Goal: Task Accomplishment & Management: Use online tool/utility

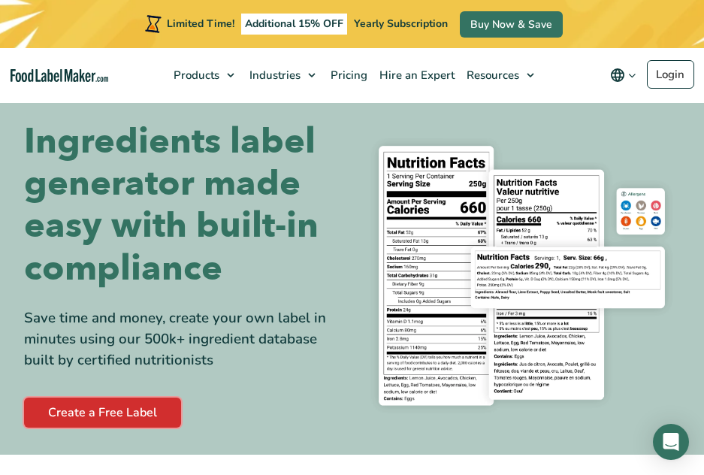
click at [121, 413] on link "Create a Free Label" at bounding box center [102, 413] width 157 height 30
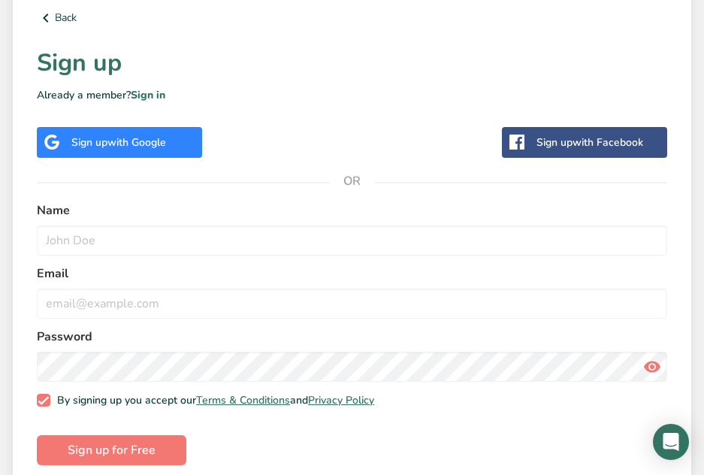
scroll to position [455, 0]
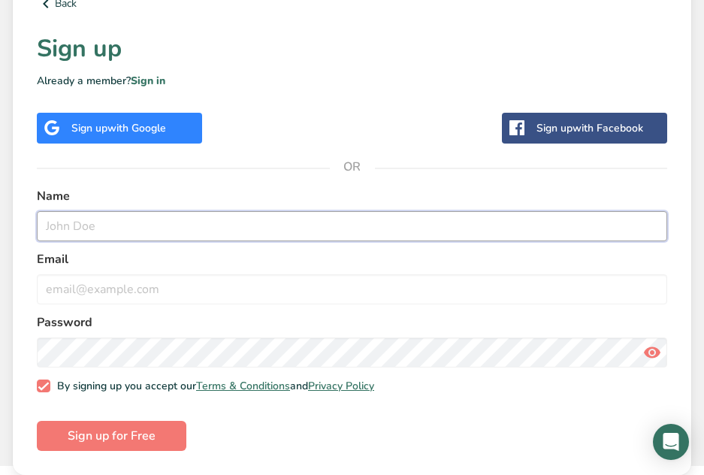
click at [154, 226] on input "text" at bounding box center [352, 226] width 630 height 30
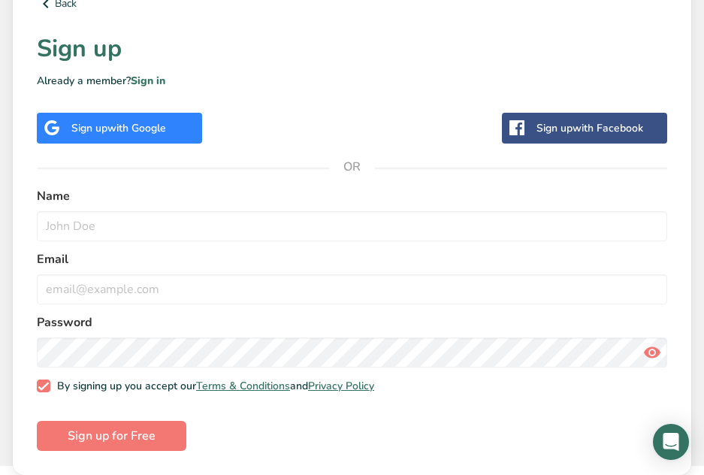
click at [164, 128] on span "with Google" at bounding box center [136, 128] width 59 height 14
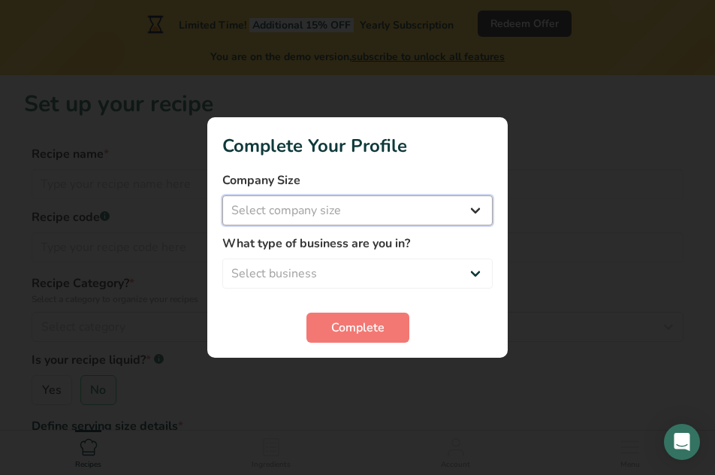
click at [384, 206] on select "Select company size Fewer than 10 Employees 10 to 50 Employees 51 to 500 Employ…" at bounding box center [357, 210] width 271 height 30
select select "1"
click at [222, 195] on select "Select company size Fewer than 10 Employees 10 to 50 Employees 51 to 500 Employ…" at bounding box center [357, 210] width 271 height 30
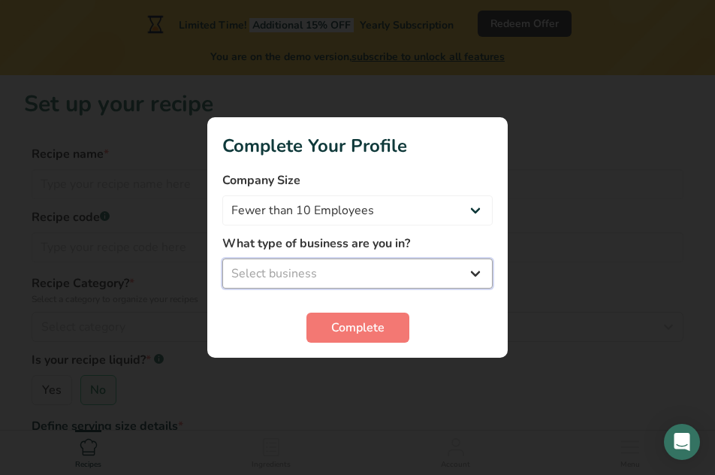
click at [400, 263] on select "Select business Packaged Food Manufacturer Restaurant & Cafe Bakery Meal Plans …" at bounding box center [357, 273] width 271 height 30
select select "1"
click at [222, 258] on select "Select business Packaged Food Manufacturer Restaurant & Cafe Bakery Meal Plans …" at bounding box center [357, 273] width 271 height 30
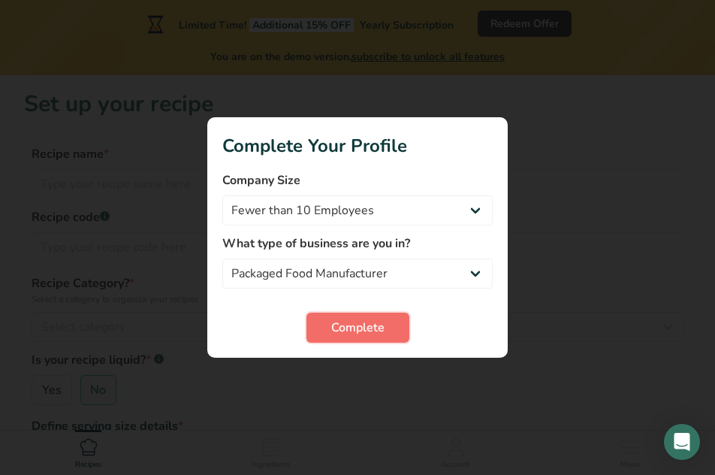
click at [364, 317] on button "Complete" at bounding box center [358, 328] width 103 height 30
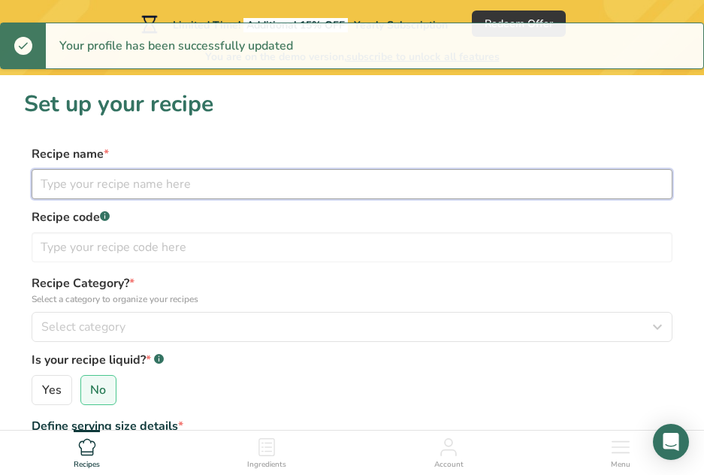
click at [231, 180] on input "text" at bounding box center [352, 184] width 641 height 30
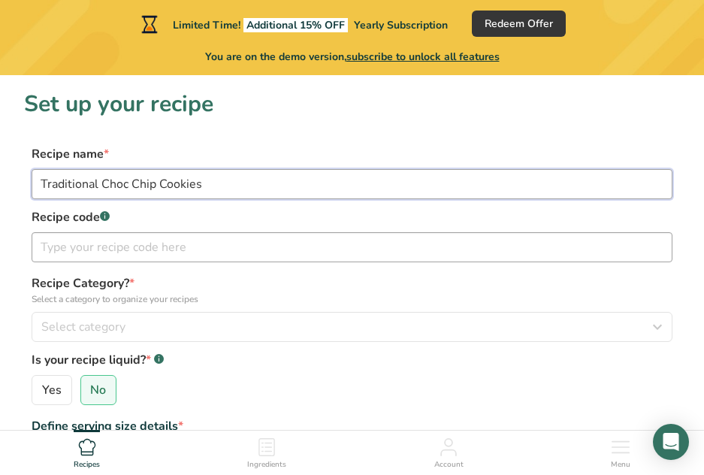
type input "Traditional Choc Chip Cookies"
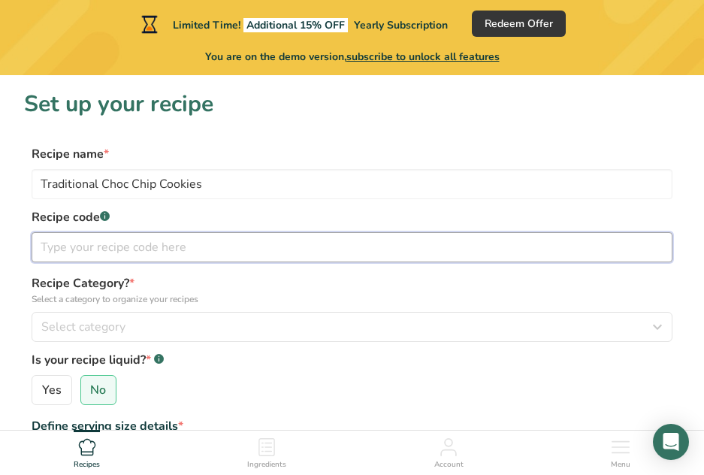
click at [260, 252] on input "text" at bounding box center [352, 247] width 641 height 30
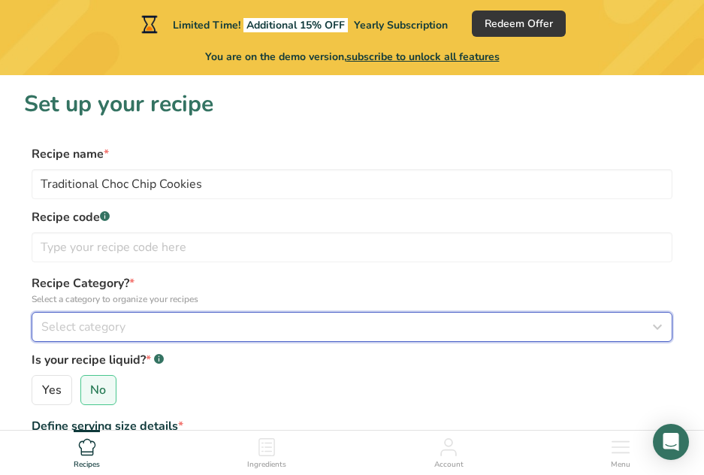
click at [269, 325] on div "Select category" at bounding box center [347, 327] width 612 height 18
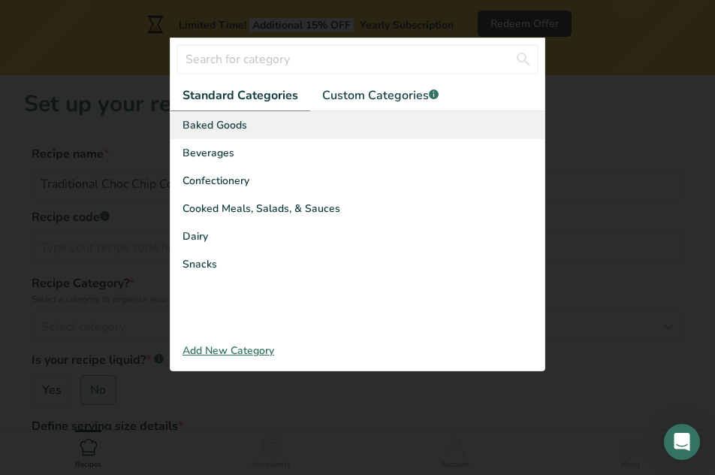
click at [249, 113] on div "Baked Goods" at bounding box center [358, 125] width 374 height 28
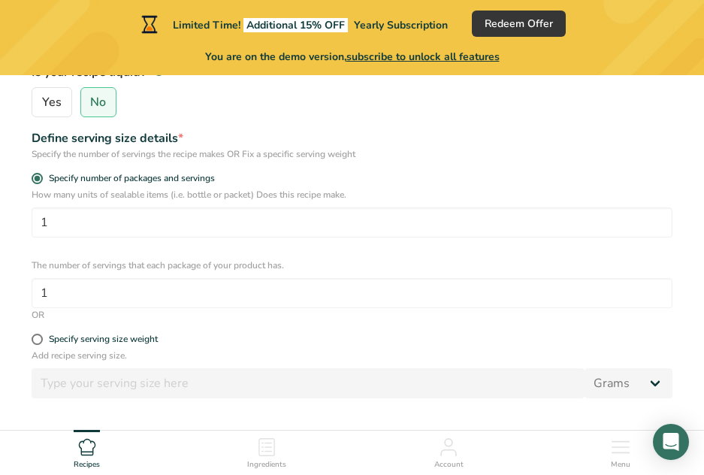
scroll to position [301, 0]
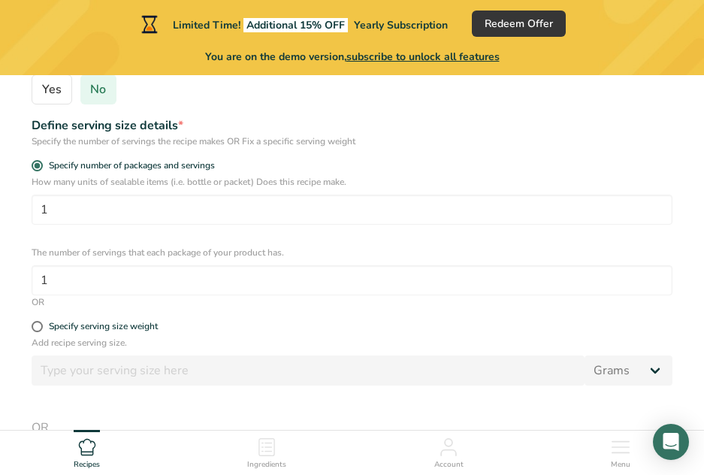
click at [92, 93] on span "No" at bounding box center [98, 89] width 16 height 15
click at [91, 93] on input "No" at bounding box center [86, 90] width 10 height 10
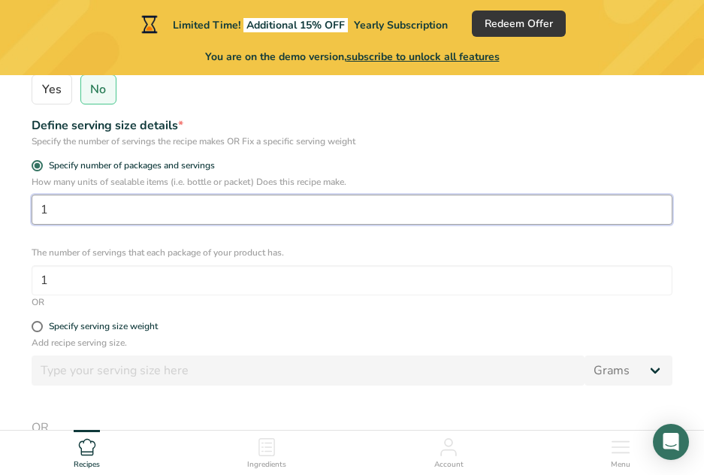
click at [146, 213] on input "1" at bounding box center [352, 210] width 641 height 30
type input "34"
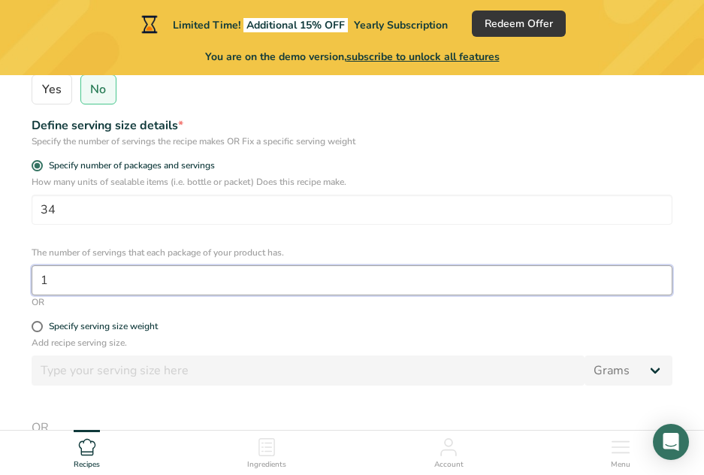
click at [166, 278] on input "1" at bounding box center [352, 280] width 641 height 30
drag, startPoint x: 166, startPoint y: 278, endPoint x: 18, endPoint y: 271, distance: 148.2
click at [18, 271] on section "Set up your recipe Recipe name * Traditional Choc Chip Cookies Recipe code .a-a…" at bounding box center [352, 208] width 704 height 867
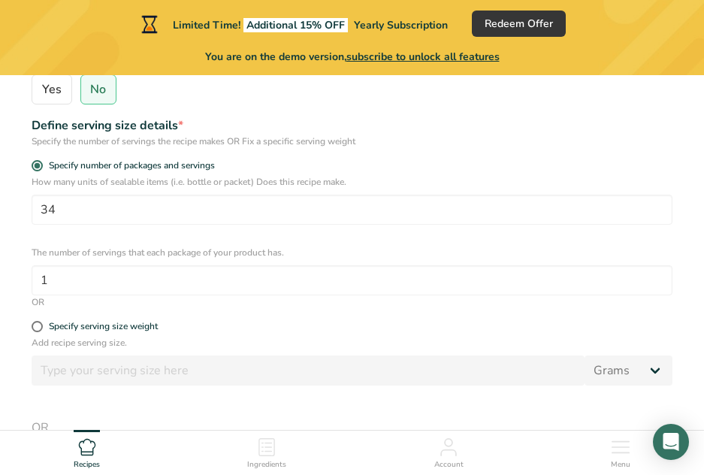
click at [18, 271] on section "Set up your recipe Recipe name * Traditional Choc Chip Cookies Recipe code .a-a…" at bounding box center [352, 208] width 704 height 867
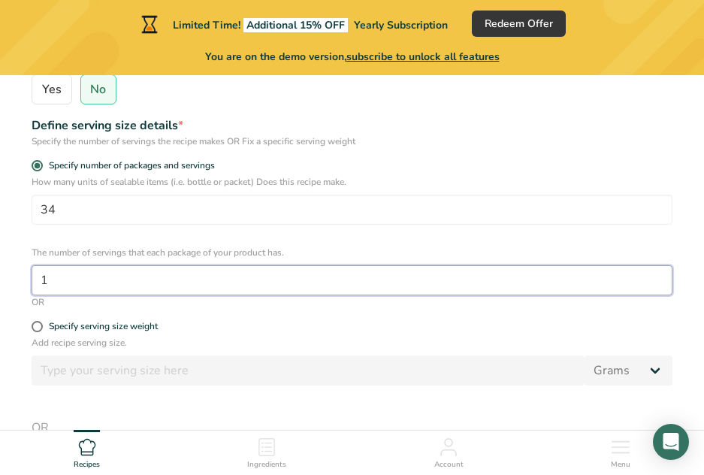
click at [64, 289] on input "1" at bounding box center [352, 280] width 641 height 30
drag, startPoint x: 65, startPoint y: 289, endPoint x: 37, endPoint y: 285, distance: 28.1
click at [37, 285] on input "1" at bounding box center [352, 280] width 641 height 30
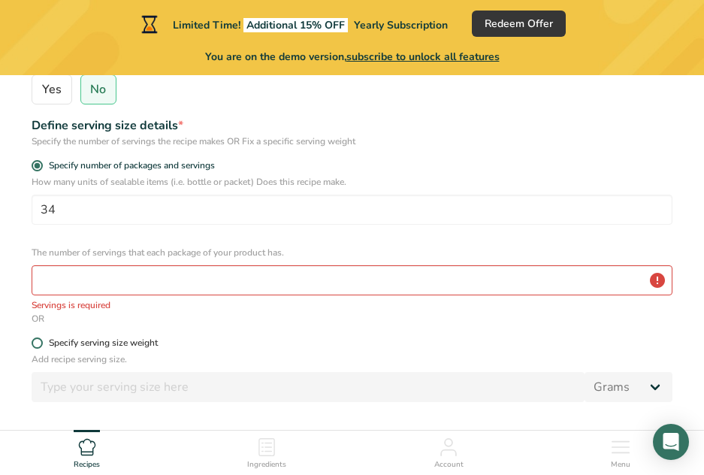
click at [41, 339] on span at bounding box center [37, 342] width 11 height 11
click at [41, 339] on input "Specify serving size weight" at bounding box center [37, 343] width 10 height 10
radio input "true"
radio input "false"
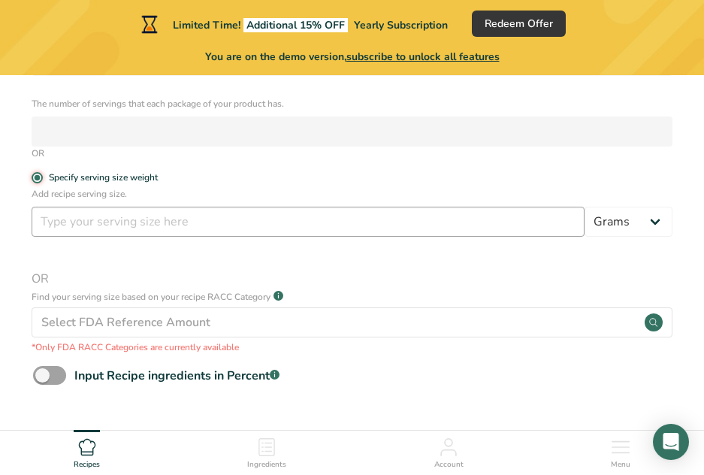
scroll to position [451, 0]
click at [132, 222] on input "number" at bounding box center [308, 220] width 553 height 30
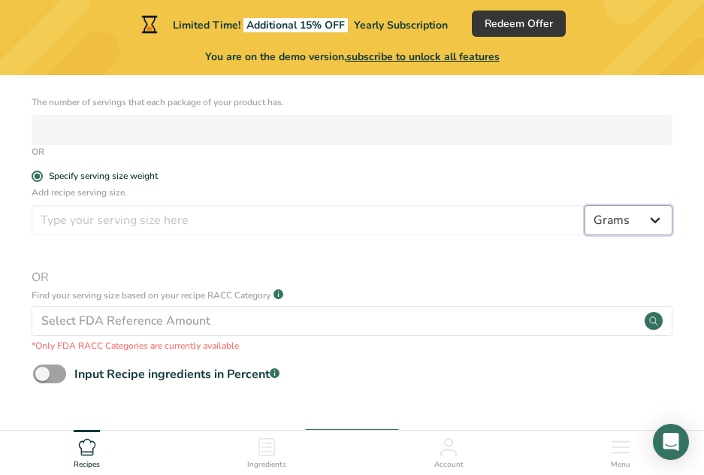
click at [655, 219] on select "Grams kg mg mcg lb oz l mL fl oz tbsp tsp cup qt gallon" at bounding box center [629, 220] width 88 height 30
click at [654, 219] on select "Grams kg mg mcg lb oz l mL fl oz tbsp tsp cup qt gallon" at bounding box center [629, 220] width 88 height 30
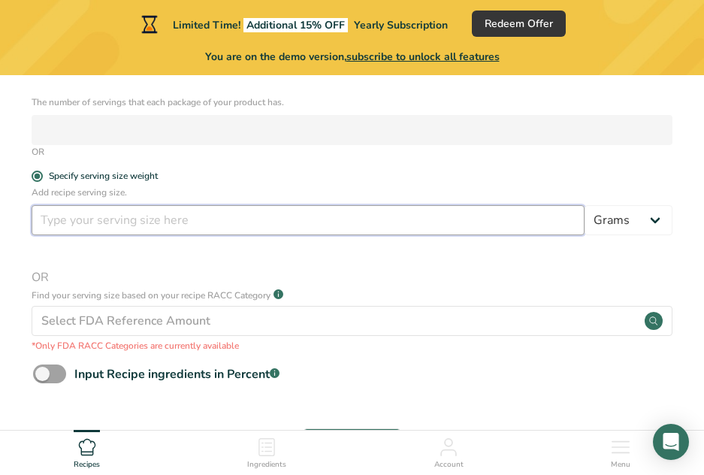
click at [115, 225] on input "number" at bounding box center [308, 220] width 553 height 30
click at [131, 226] on input "2379" at bounding box center [308, 220] width 553 height 30
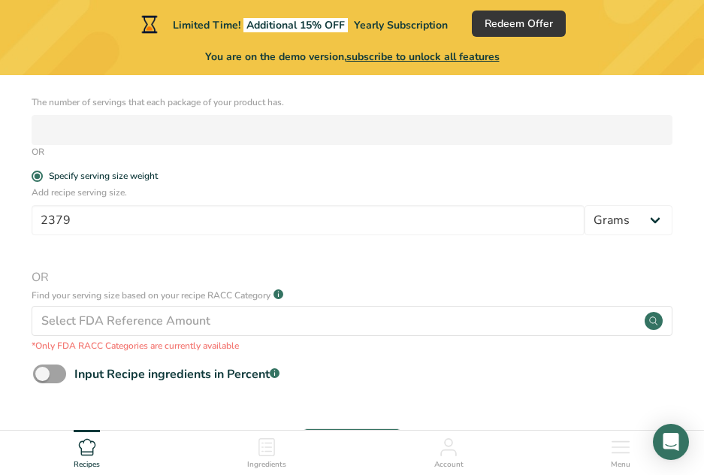
click at [355, 251] on div "Add recipe serving size. 2379 Grams kg mg mcg lb oz l mL fl oz tbsp tsp cup qt …" at bounding box center [352, 269] width 656 height 167
click at [634, 226] on select "Grams kg mg mcg lb oz l mL fl oz tbsp tsp cup qt gallon" at bounding box center [629, 220] width 88 height 30
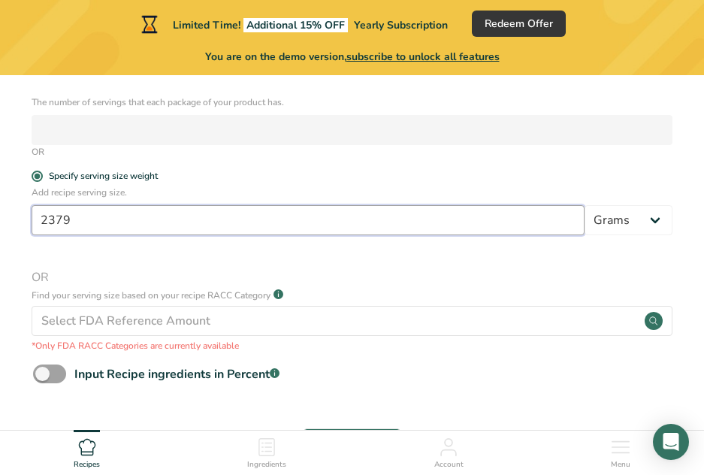
drag, startPoint x: 322, startPoint y: 220, endPoint x: 23, endPoint y: 230, distance: 300.0
click at [23, 230] on section "Set up your recipe Recipe name * Traditional Choc Chip Cookies Recipe code .a-a…" at bounding box center [352, 57] width 704 height 867
click at [104, 222] on input "2379" at bounding box center [308, 220] width 553 height 30
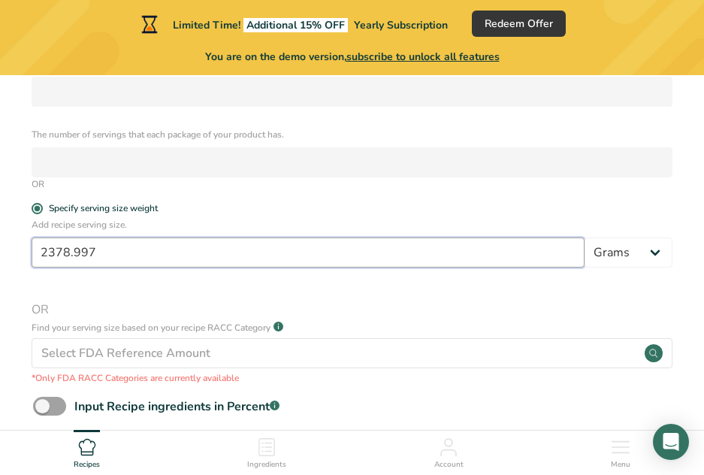
scroll to position [410, 0]
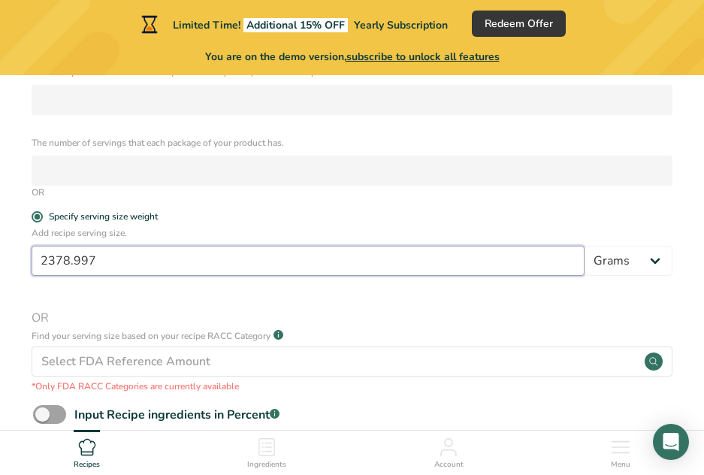
type input "2378.997"
drag, startPoint x: 115, startPoint y: 257, endPoint x: 11, endPoint y: 261, distance: 104.5
click at [11, 261] on section "Set up your recipe Recipe name * Traditional Choc Chip Cookies Recipe code .a-a…" at bounding box center [352, 98] width 704 height 867
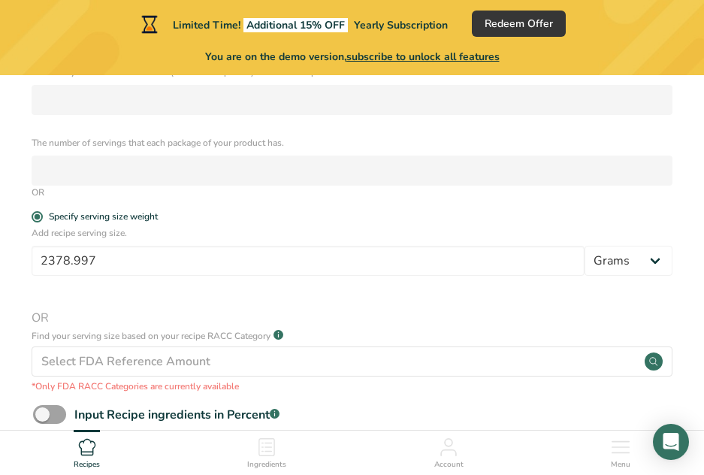
click at [192, 281] on div "Add recipe serving size. 2378.997 Grams kg mg mcg lb oz l mL fl oz tbsp tsp cup…" at bounding box center [352, 309] width 656 height 167
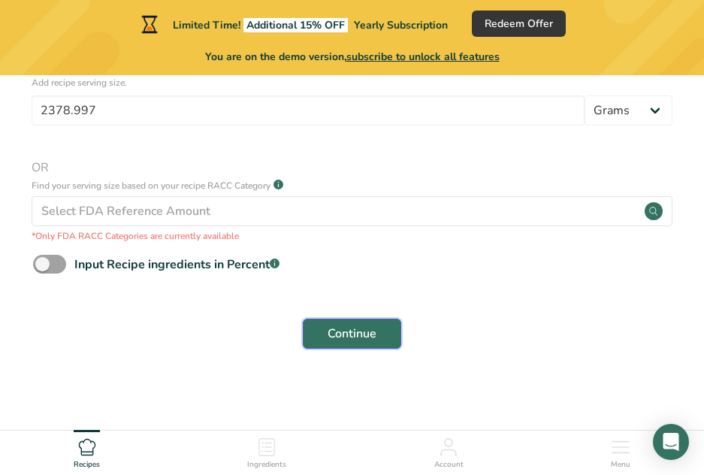
click at [359, 323] on button "Continue" at bounding box center [352, 334] width 98 height 30
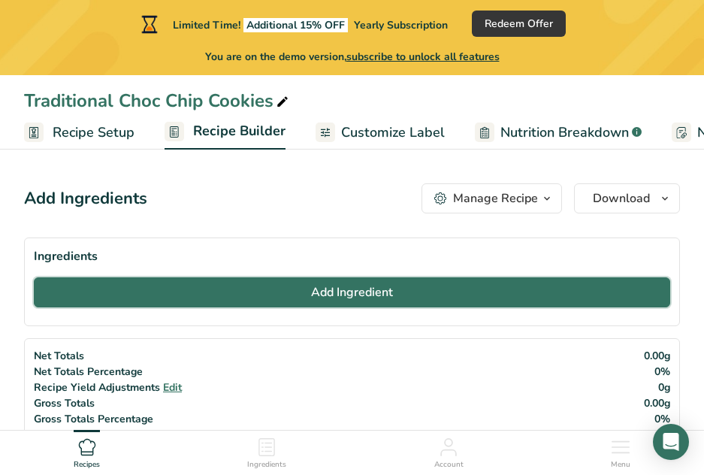
click at [443, 286] on button "Add Ingredient" at bounding box center [352, 292] width 636 height 30
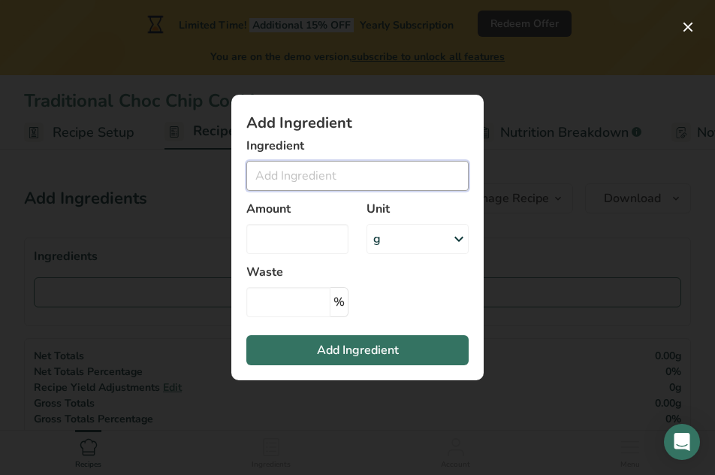
click at [299, 174] on input "Add ingredient modal" at bounding box center [357, 176] width 222 height 30
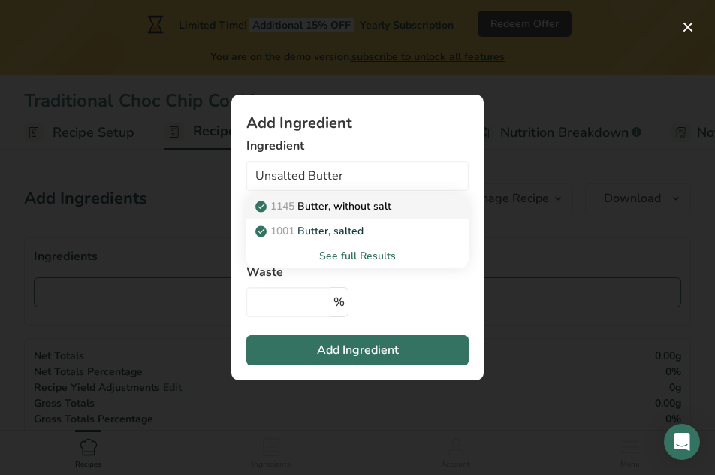
click at [341, 212] on p "1145 Butter, without salt" at bounding box center [324, 206] width 133 height 16
type input "Butter, without salt"
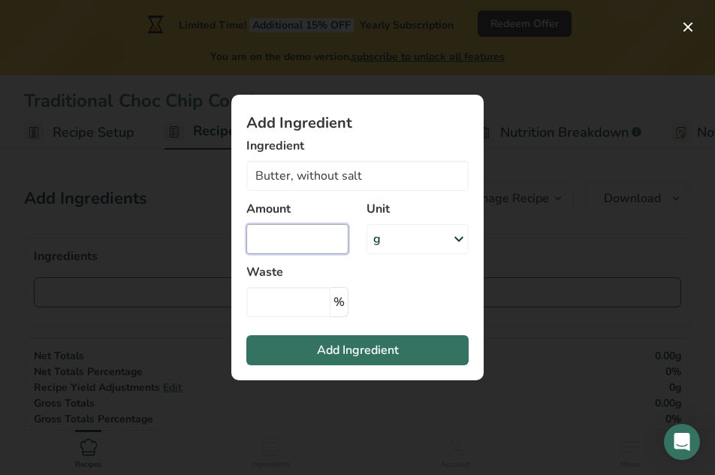
click at [310, 231] on input "Add ingredient modal" at bounding box center [297, 239] width 102 height 30
type input "320"
click at [423, 287] on section "Add Ingredient Ingredient Butter, without salt 1145 Butter, without salt 1001 B…" at bounding box center [357, 238] width 252 height 286
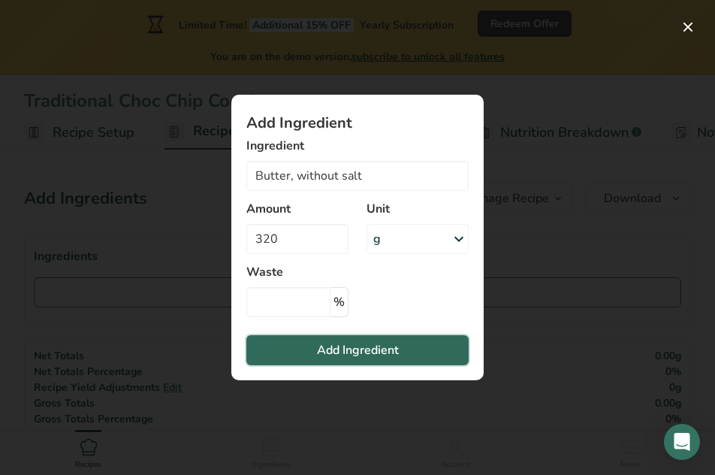
click at [409, 343] on button "Add Ingredient" at bounding box center [357, 350] width 222 height 30
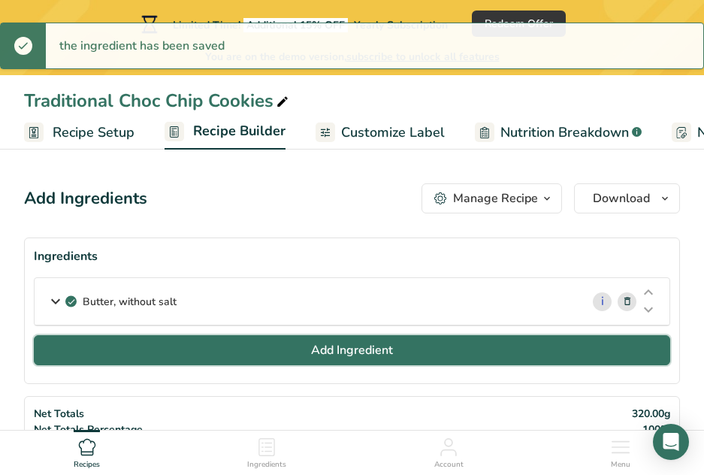
click at [313, 348] on span "Add Ingredient" at bounding box center [352, 350] width 82 height 18
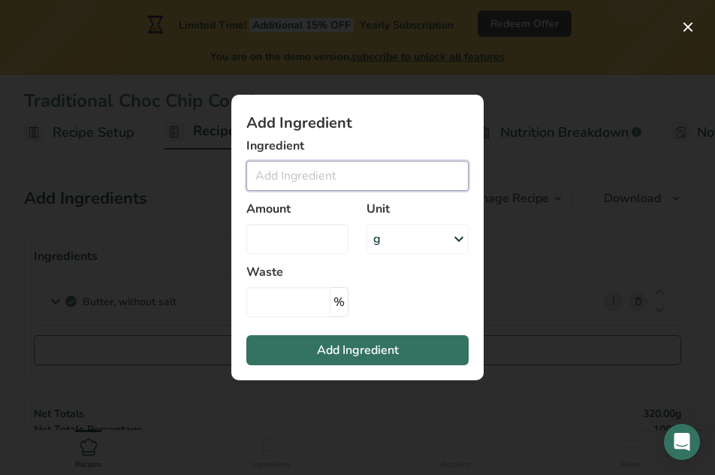
click at [331, 163] on input "Add ingredient modal" at bounding box center [357, 176] width 222 height 30
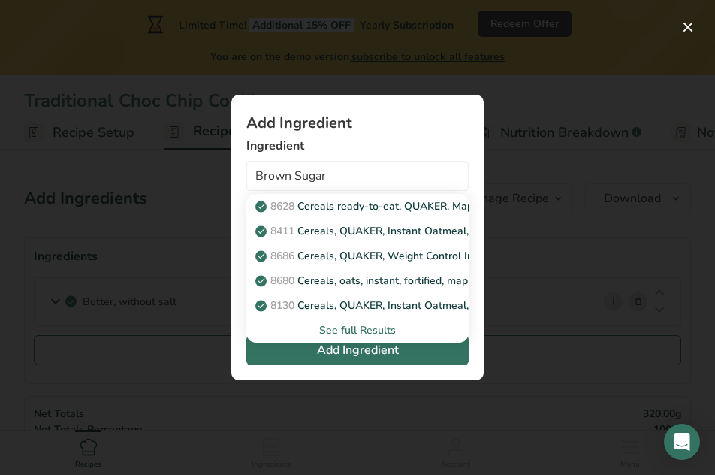
click at [373, 336] on div "See full Results" at bounding box center [357, 330] width 198 height 16
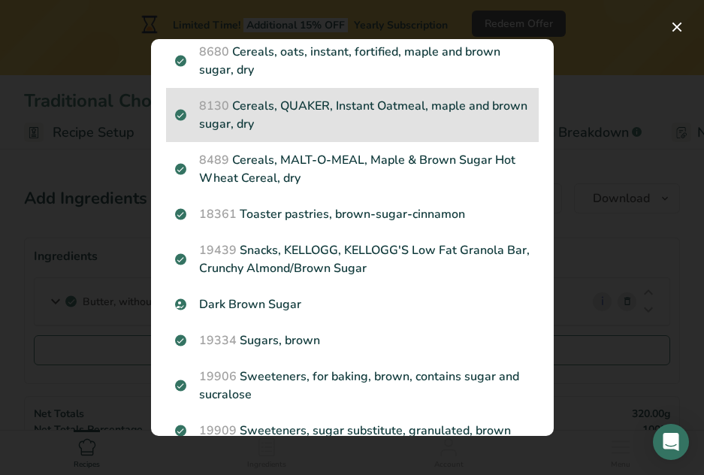
scroll to position [240, 0]
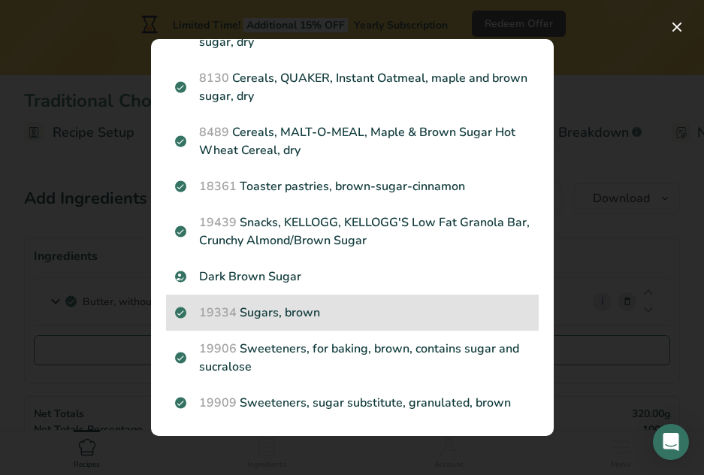
click at [363, 317] on p "19334 Sugars, brown" at bounding box center [352, 313] width 355 height 18
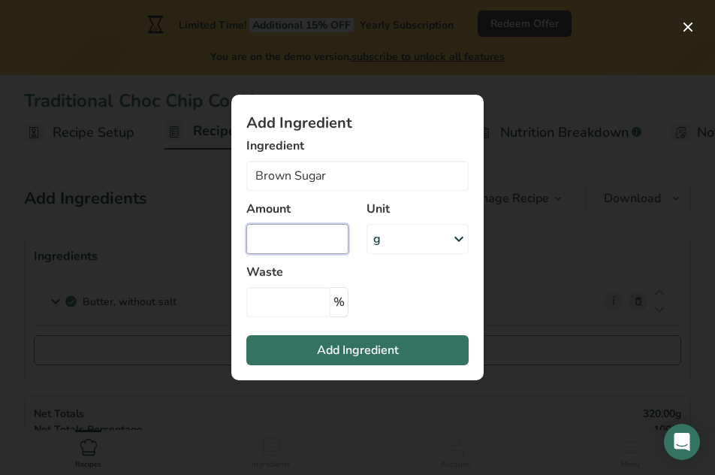
click at [303, 237] on input "Add ingredient modal" at bounding box center [297, 239] width 102 height 30
type input "Sugars, brown"
type input "360"
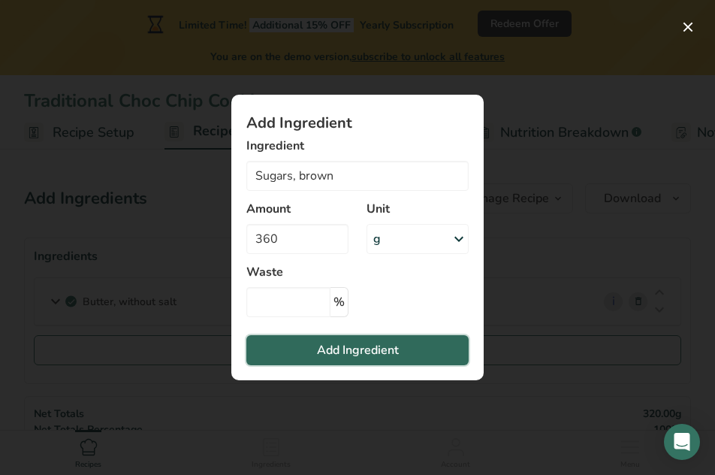
click at [368, 348] on span "Add Ingredient" at bounding box center [358, 350] width 82 height 18
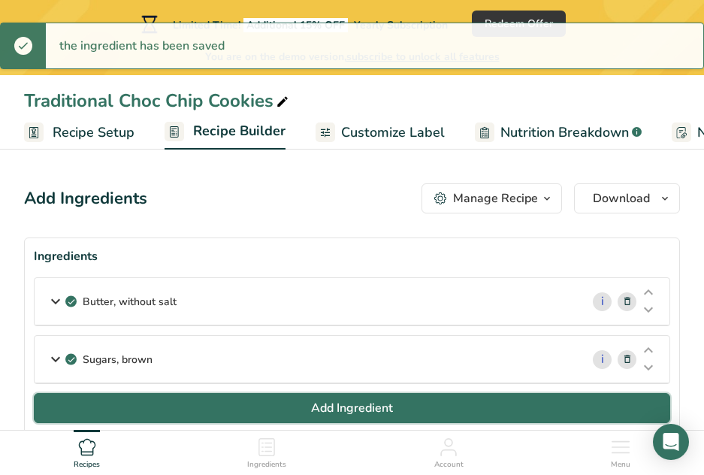
click at [298, 411] on button "Add Ingredient" at bounding box center [352, 408] width 636 height 30
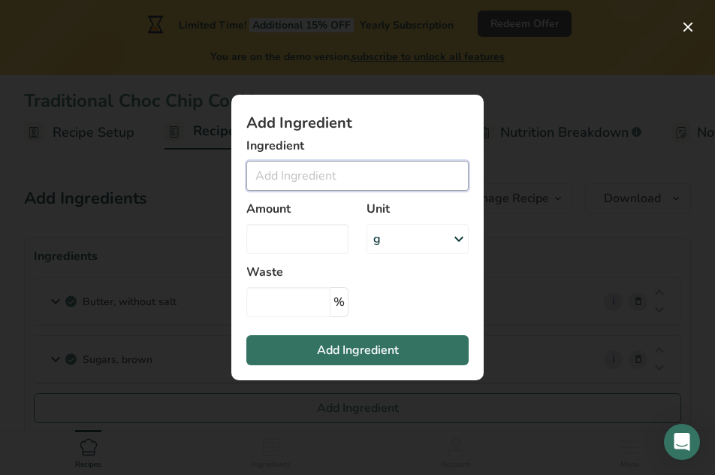
click at [330, 177] on input "Add ingredient modal" at bounding box center [357, 176] width 222 height 30
drag, startPoint x: 295, startPoint y: 174, endPoint x: 219, endPoint y: 174, distance: 75.1
click at [221, 174] on div "Add Ingredient Ingredient Caster Sugar No Results Found Amount Unit g Weight Un…" at bounding box center [357, 238] width 301 height 334
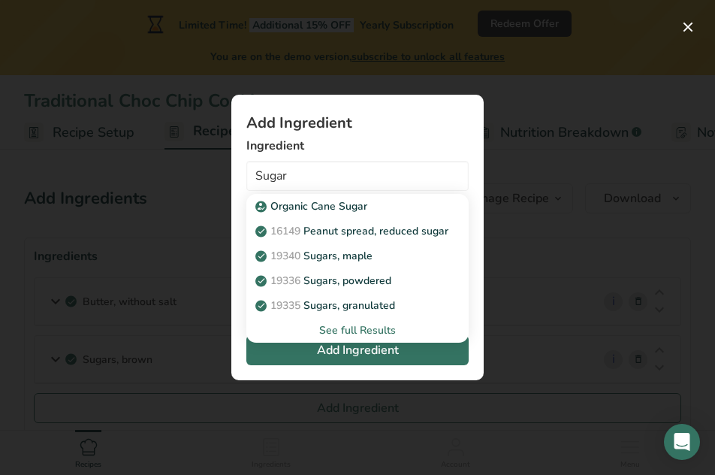
click at [360, 334] on div "See full Results" at bounding box center [357, 330] width 198 height 16
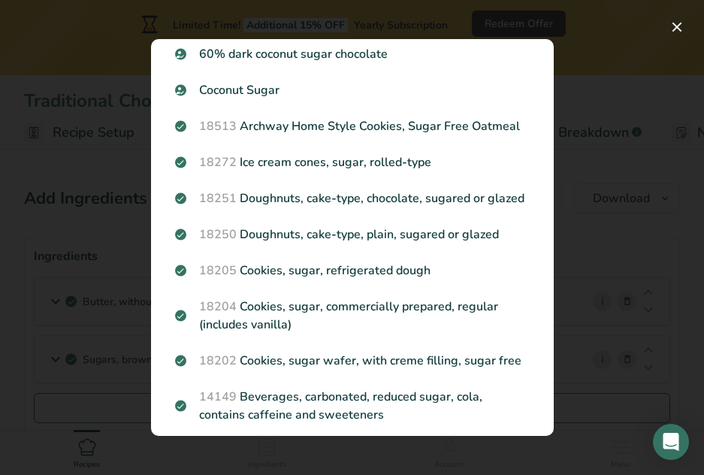
scroll to position [0, 0]
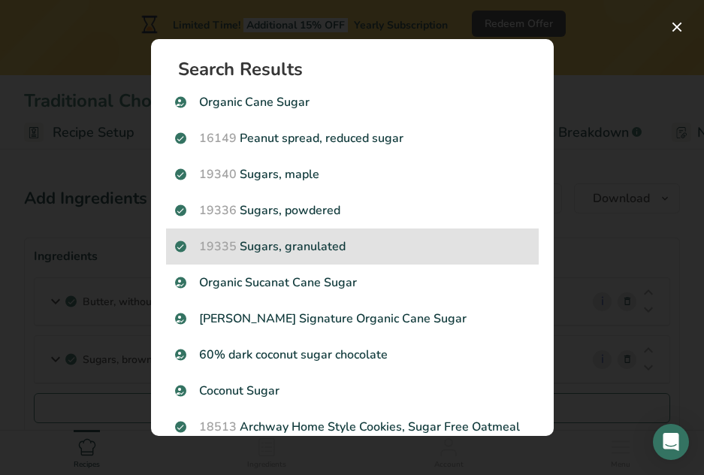
click at [423, 243] on p "19335 Sugars, granulated" at bounding box center [352, 246] width 355 height 18
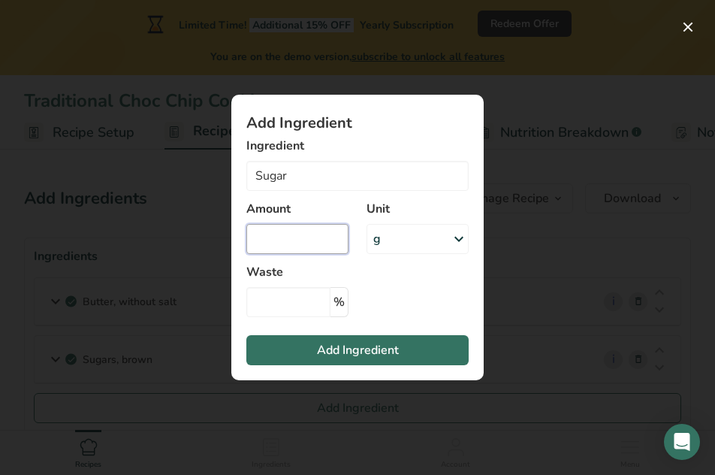
click at [298, 239] on input "Add ingredient modal" at bounding box center [297, 239] width 102 height 30
type input "Sugars, granulated"
type input "160"
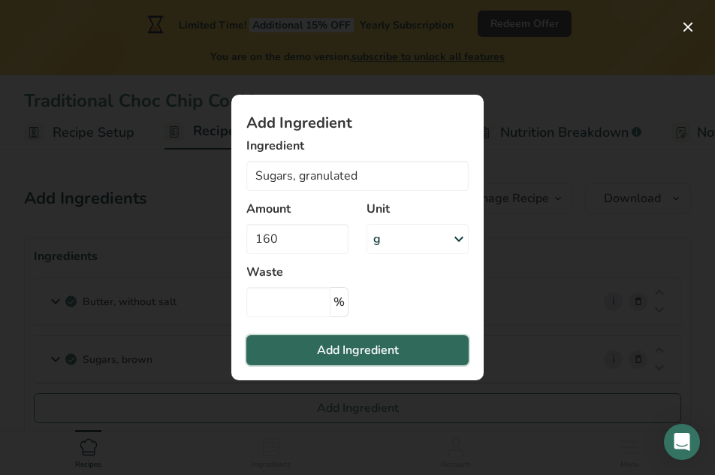
click at [439, 355] on button "Add Ingredient" at bounding box center [357, 350] width 222 height 30
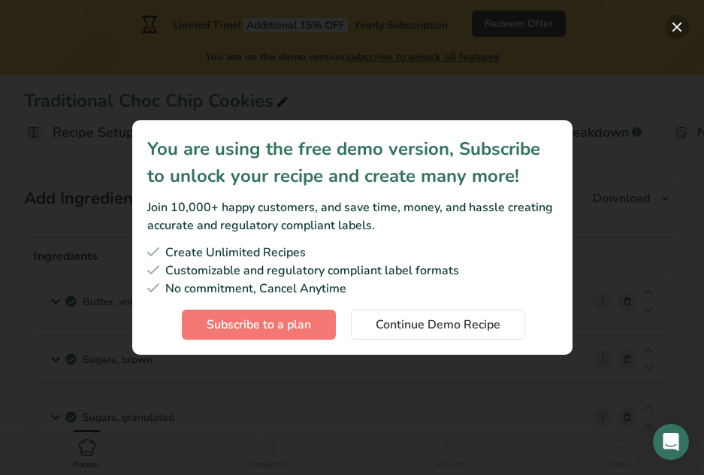
click at [679, 25] on button "Subscription modal" at bounding box center [677, 27] width 24 height 24
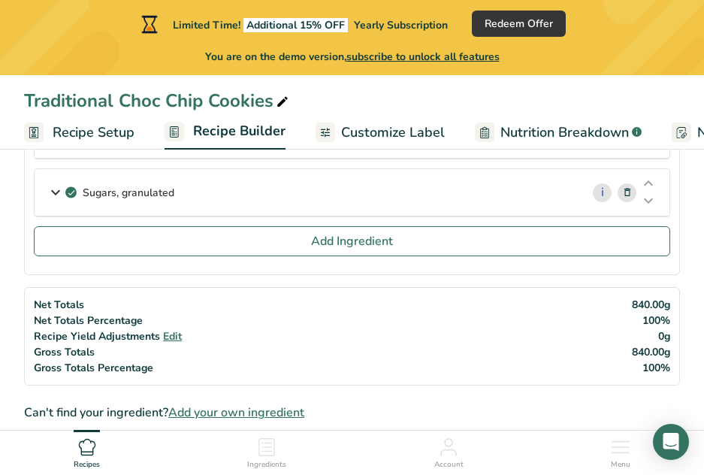
scroll to position [225, 0]
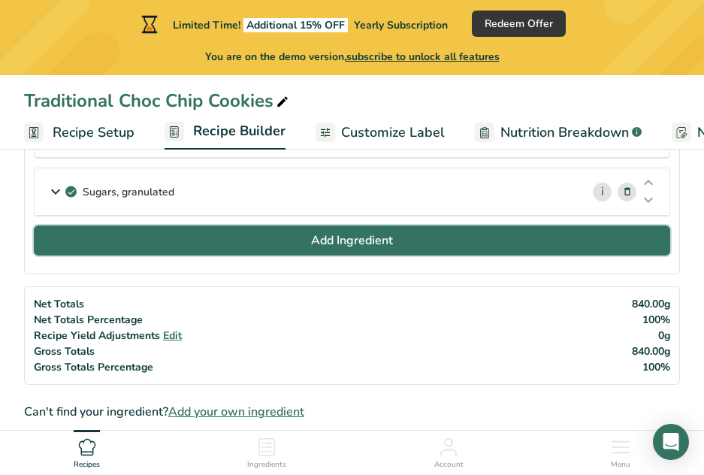
click at [366, 232] on span "Add Ingredient" at bounding box center [352, 240] width 82 height 18
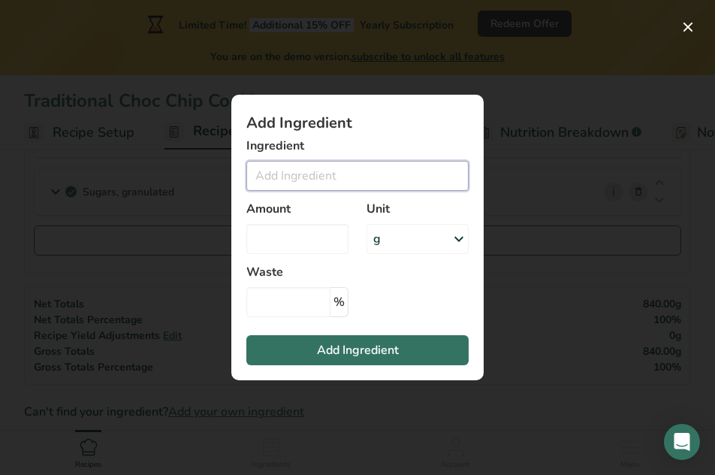
click at [332, 174] on input "Add ingredient modal" at bounding box center [357, 176] width 222 height 30
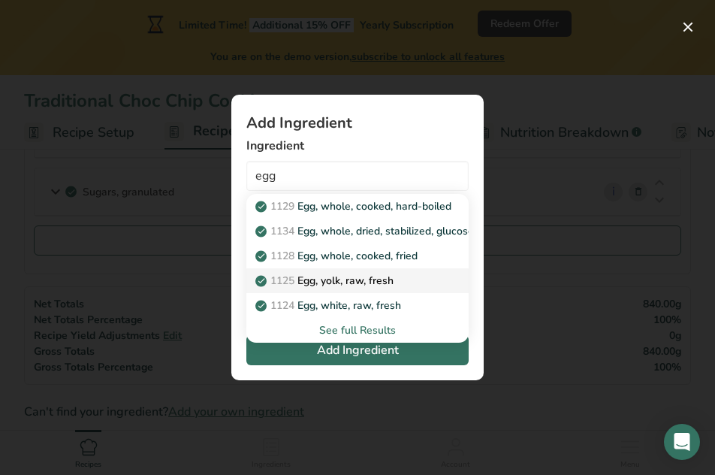
click at [399, 283] on div "1125 Egg, yolk, raw, fresh" at bounding box center [345, 281] width 174 height 16
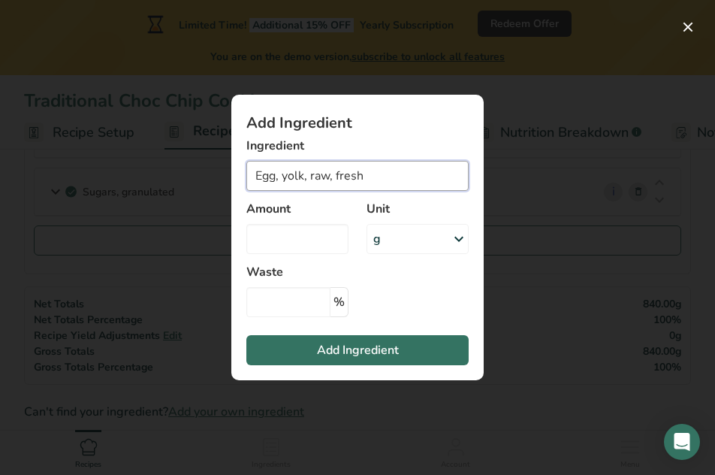
click at [295, 172] on input "Egg, yolk, raw, fresh" at bounding box center [357, 176] width 222 height 30
click at [363, 180] on input "Egg, yolk, raw, fresh" at bounding box center [357, 176] width 222 height 30
drag, startPoint x: 378, startPoint y: 171, endPoint x: 274, endPoint y: 185, distance: 105.3
click at [274, 185] on input "Egg, yolk, raw, fresh" at bounding box center [357, 176] width 222 height 30
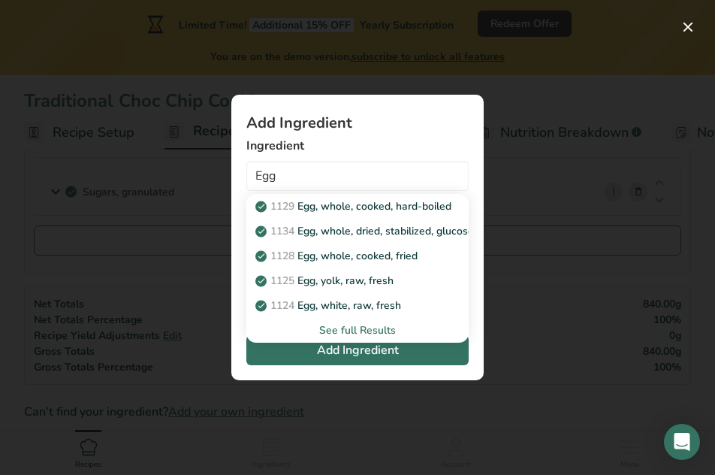
click at [366, 329] on div "See full Results" at bounding box center [357, 330] width 198 height 16
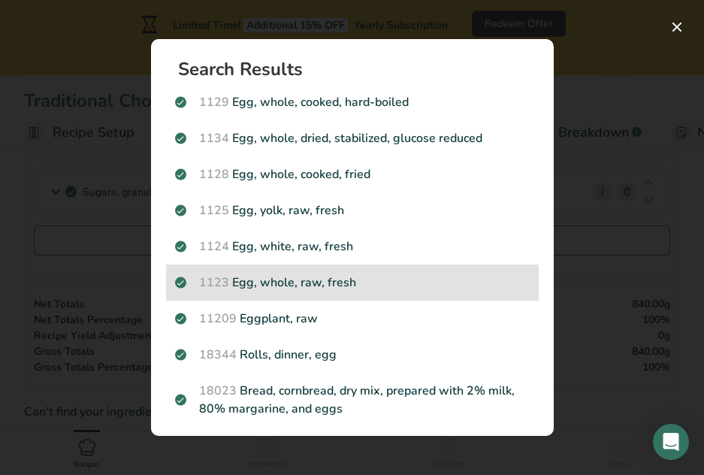
click at [433, 288] on p "1123 Egg, whole, raw, fresh" at bounding box center [352, 283] width 355 height 18
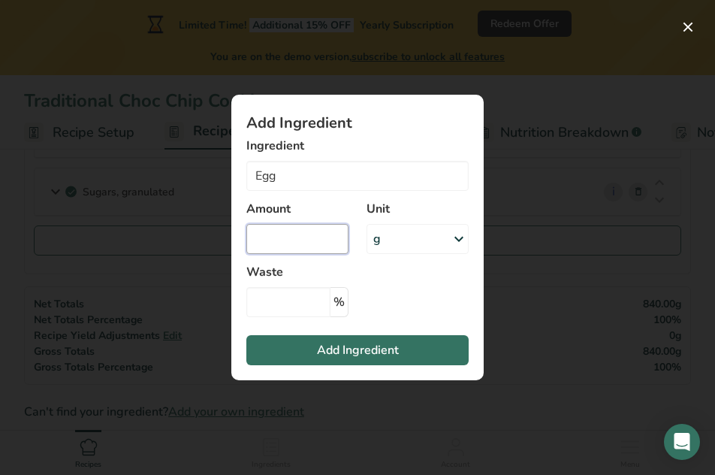
click at [283, 240] on input "Add ingredient modal" at bounding box center [297, 239] width 102 height 30
type input "Egg, whole, raw, fresh"
type input "100"
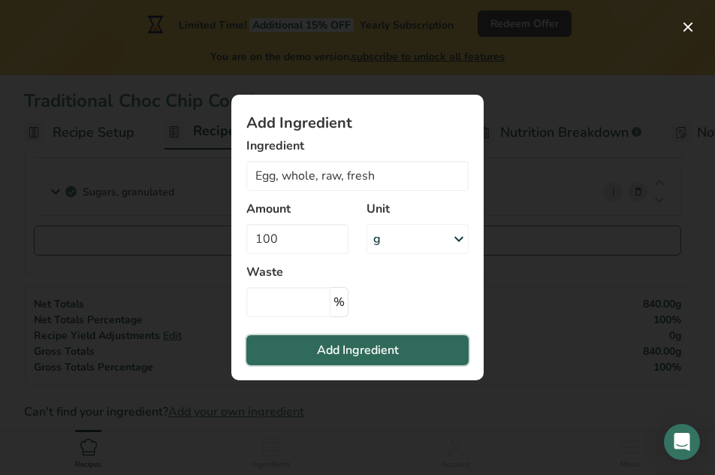
click at [394, 352] on span "Add Ingredient" at bounding box center [358, 350] width 82 height 18
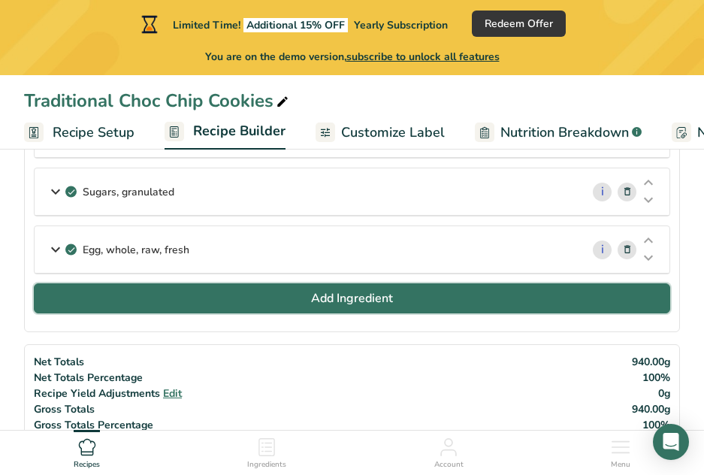
click at [178, 290] on button "Add Ingredient" at bounding box center [352, 298] width 636 height 30
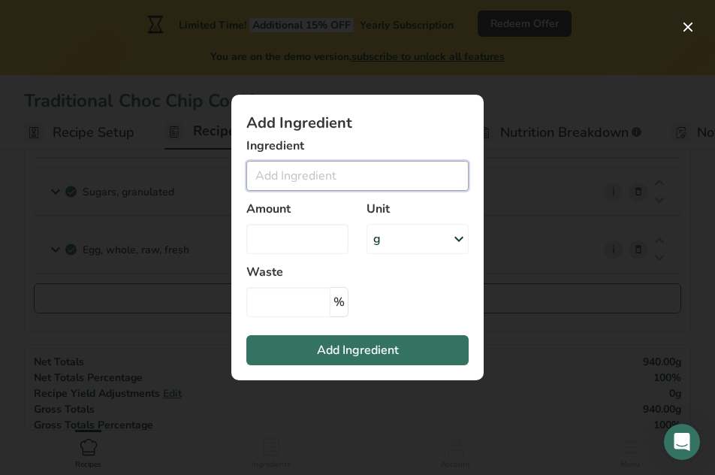
click at [270, 183] on input "Add ingredient modal" at bounding box center [357, 176] width 222 height 30
type input "s"
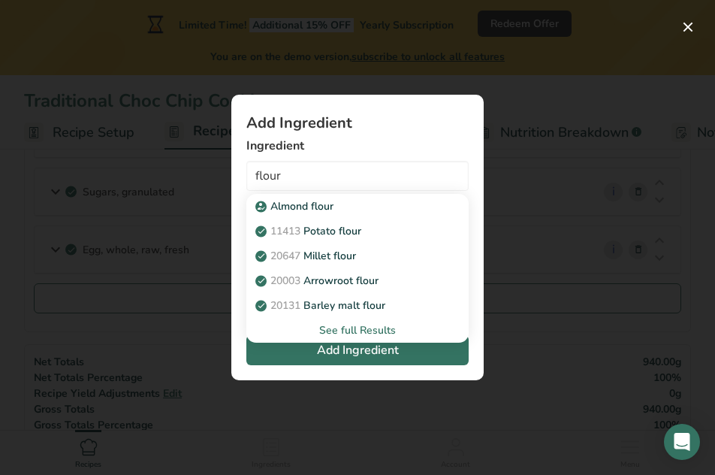
click at [365, 326] on div "See full Results" at bounding box center [357, 330] width 198 height 16
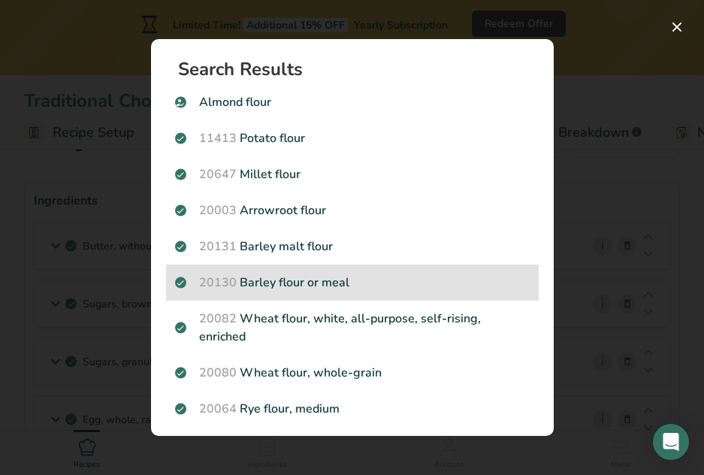
scroll to position [0, 0]
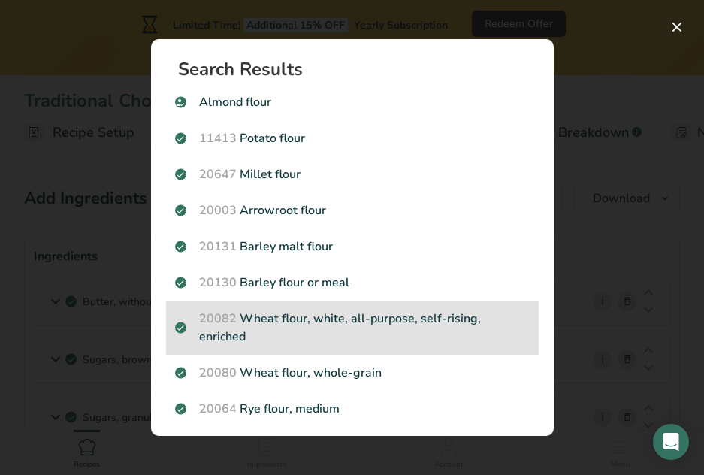
click at [475, 322] on p "20082 Wheat flour, white, all-purpose, self-rising, enriched" at bounding box center [352, 328] width 355 height 36
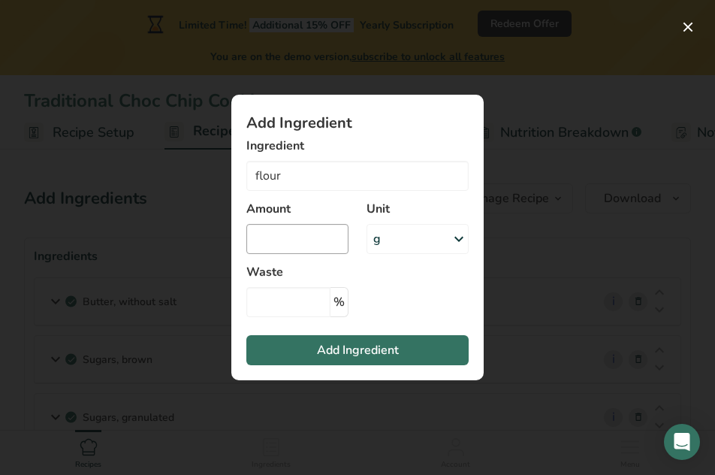
type input "Wheat flour, white, all-purpose, self-rising, enriched"
click at [319, 243] on input "Add ingredient modal" at bounding box center [297, 239] width 102 height 30
type input "500"
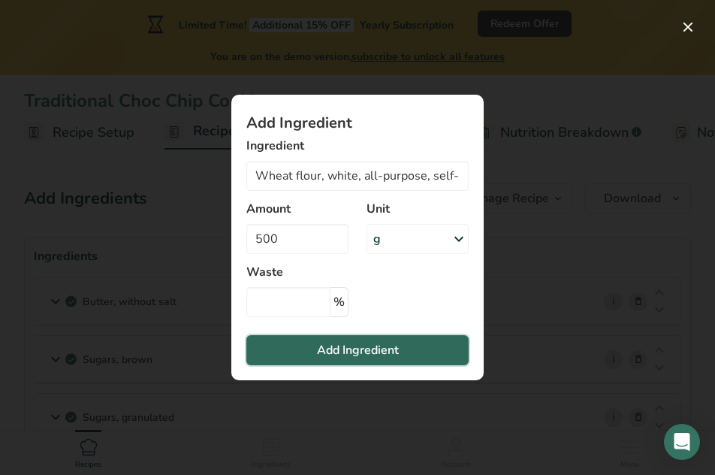
click at [398, 357] on span "Add Ingredient" at bounding box center [358, 350] width 82 height 18
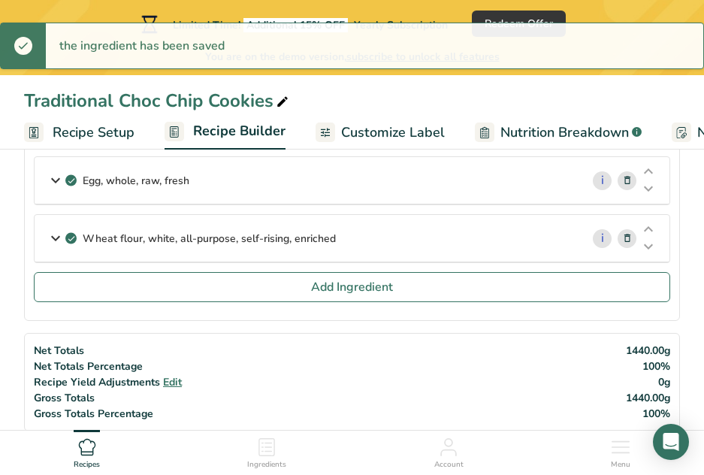
scroll to position [301, 0]
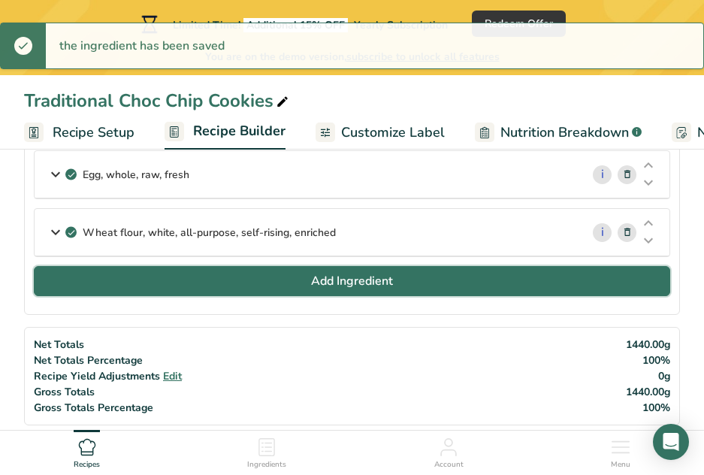
click at [293, 291] on button "Add Ingredient" at bounding box center [352, 281] width 636 height 30
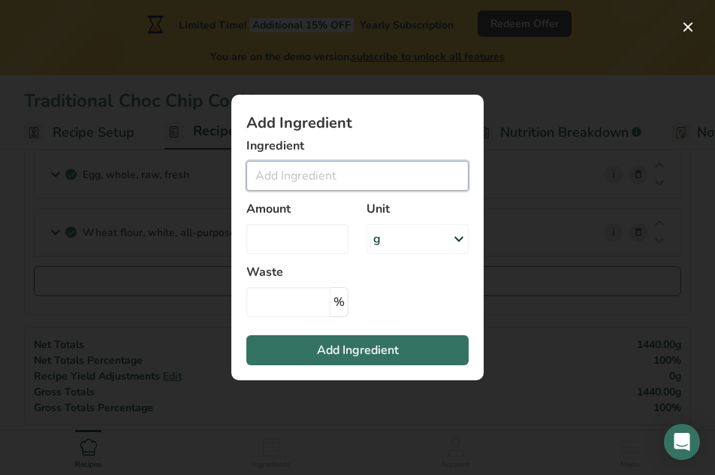
click at [345, 177] on input "Add ingredient modal" at bounding box center [357, 176] width 222 height 30
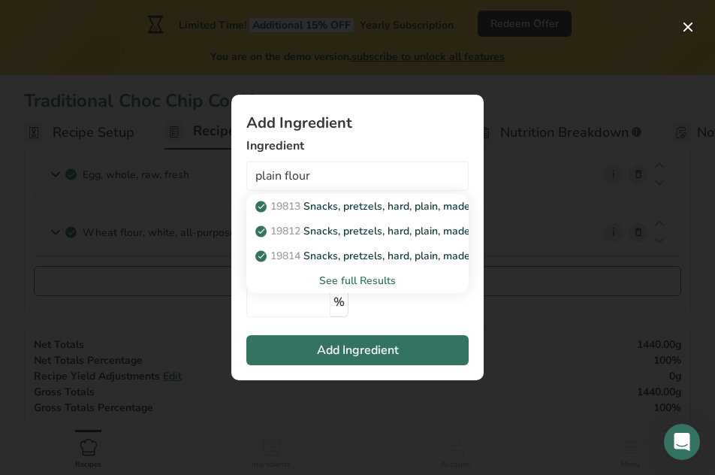
click at [374, 285] on div "See full Results" at bounding box center [357, 281] width 198 height 16
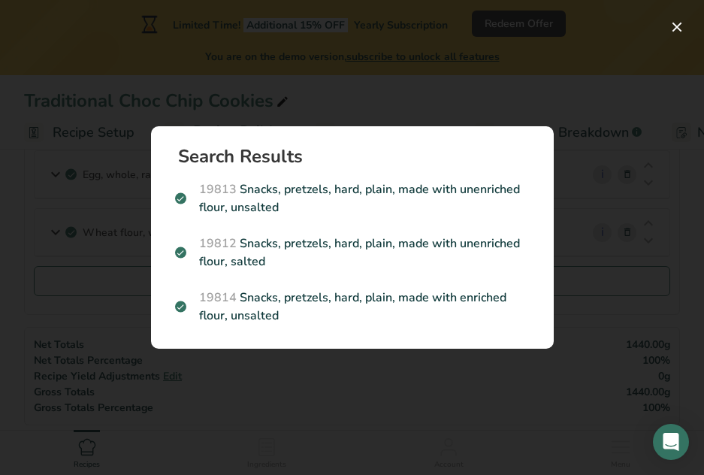
click at [619, 72] on div "Search results modal" at bounding box center [352, 237] width 704 height 475
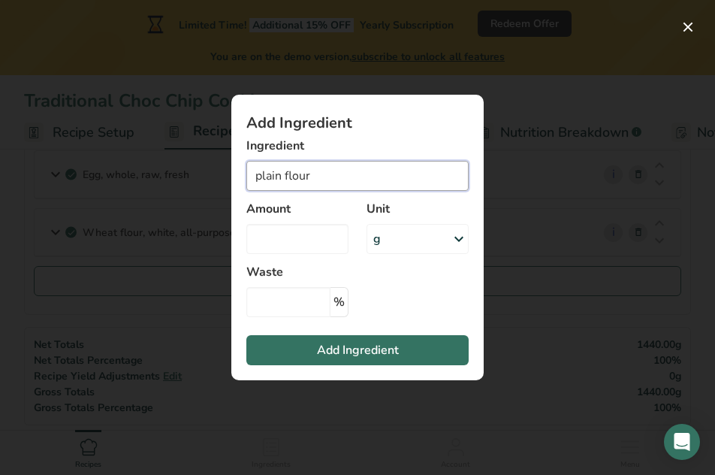
click at [283, 177] on input "plain flour" at bounding box center [357, 176] width 222 height 30
click at [283, 179] on input "plain flour" at bounding box center [357, 176] width 222 height 30
click at [286, 179] on input "plain flour" at bounding box center [357, 176] width 222 height 30
drag, startPoint x: 286, startPoint y: 179, endPoint x: 199, endPoint y: 179, distance: 87.2
click at [199, 179] on div "Add Ingredient Ingredient plain flour 19813 Snacks, pretzels, hard, plain, made…" at bounding box center [357, 237] width 715 height 475
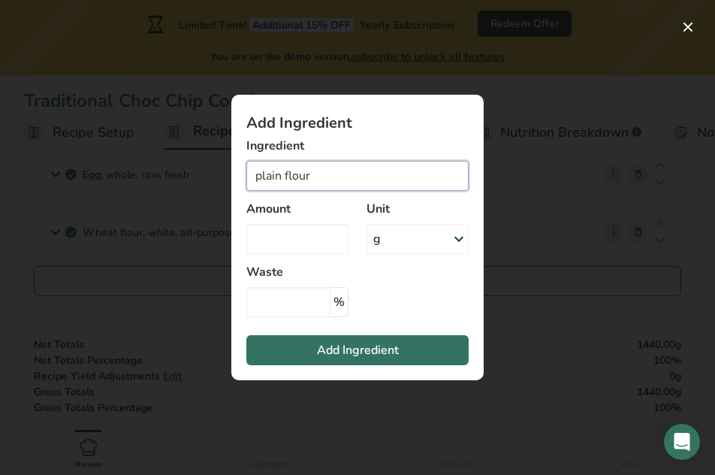
click at [280, 178] on input "plain flour" at bounding box center [357, 176] width 222 height 30
click at [286, 175] on input "plain flour" at bounding box center [357, 176] width 222 height 30
drag, startPoint x: 284, startPoint y: 175, endPoint x: 243, endPoint y: 179, distance: 41.5
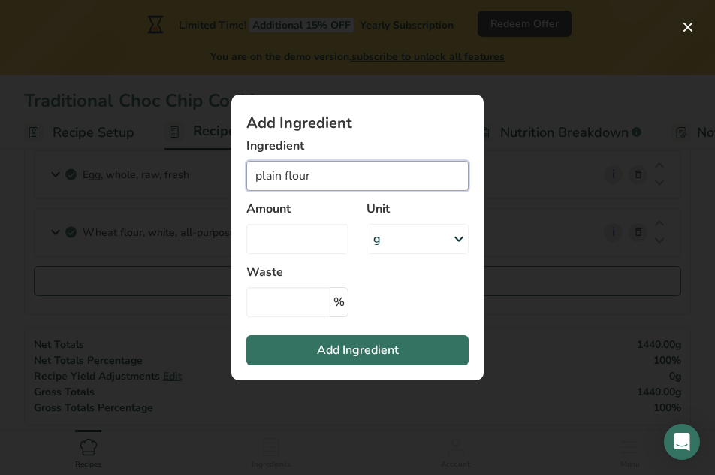
click at [243, 179] on section "Add Ingredient Ingredient plain flour 19813 Snacks, pretzels, hard, plain, made…" at bounding box center [357, 238] width 252 height 286
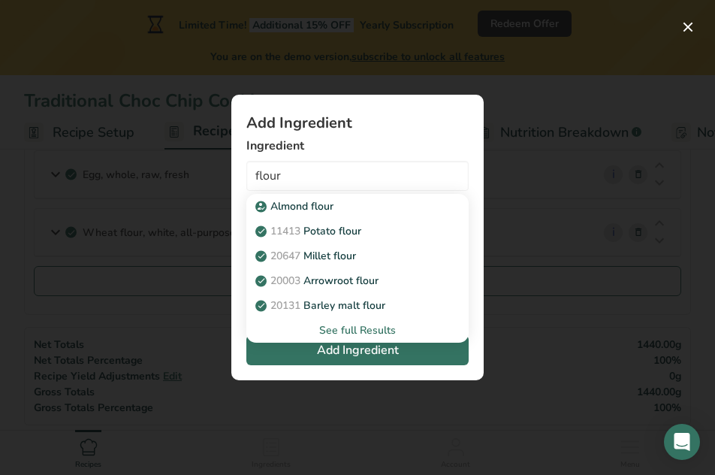
click at [359, 333] on div "See full Results" at bounding box center [357, 330] width 198 height 16
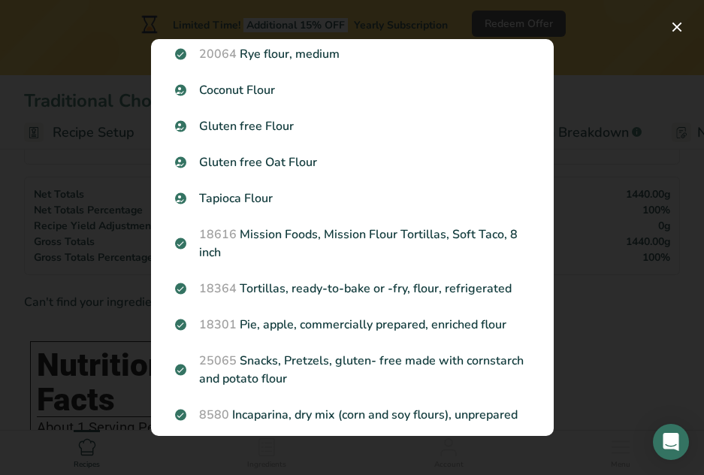
click at [590, 255] on div "Search results modal" at bounding box center [352, 237] width 704 height 475
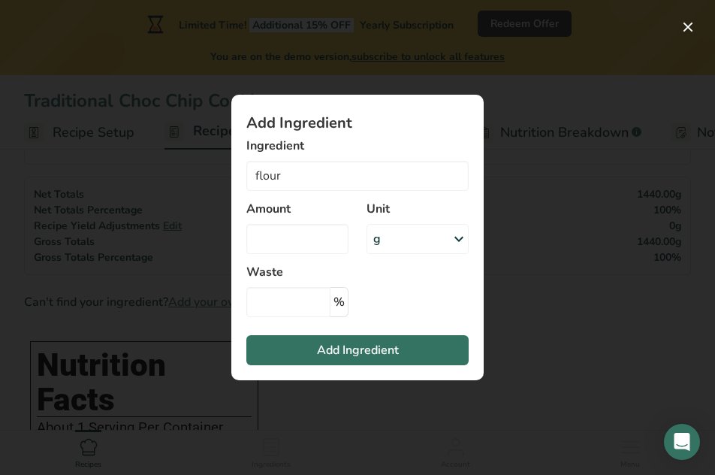
click at [388, 192] on div "Unit g Weight Units g kg mg See more Volume Units l Volume units require a dens…" at bounding box center [418, 227] width 120 height 72
click at [346, 171] on input "flour" at bounding box center [357, 176] width 222 height 30
drag, startPoint x: 364, startPoint y: 174, endPoint x: 203, endPoint y: 180, distance: 160.9
click at [204, 180] on div "Add Ingredient Ingredient flour Almond flour 11413 Potato flour 20647 Millet fl…" at bounding box center [357, 237] width 715 height 475
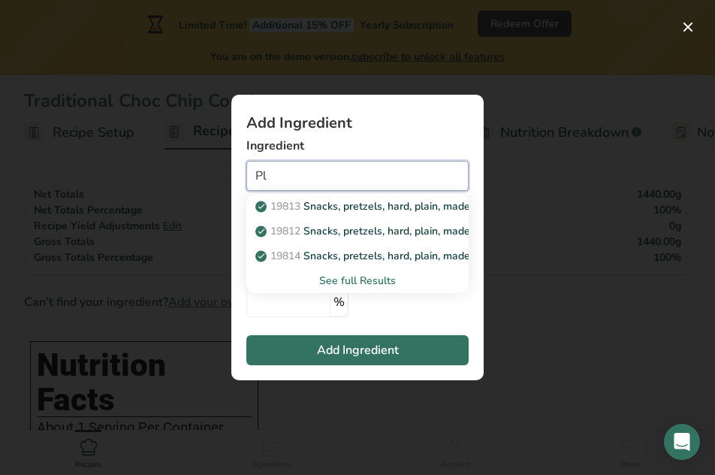
type input "P"
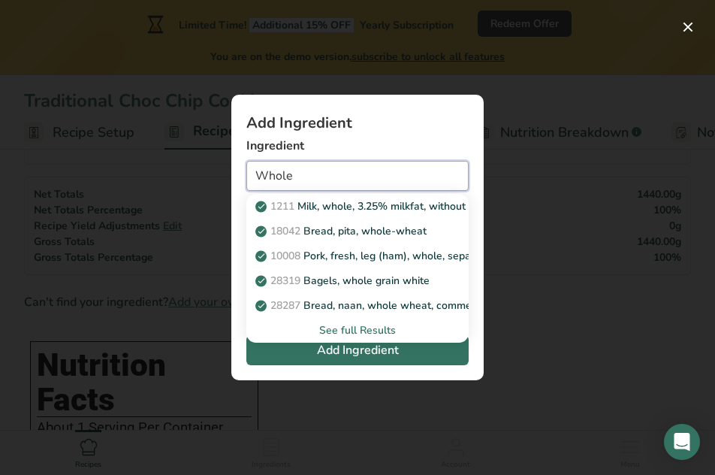
type input "Whole"
click at [375, 328] on div "See full Results" at bounding box center [357, 330] width 198 height 16
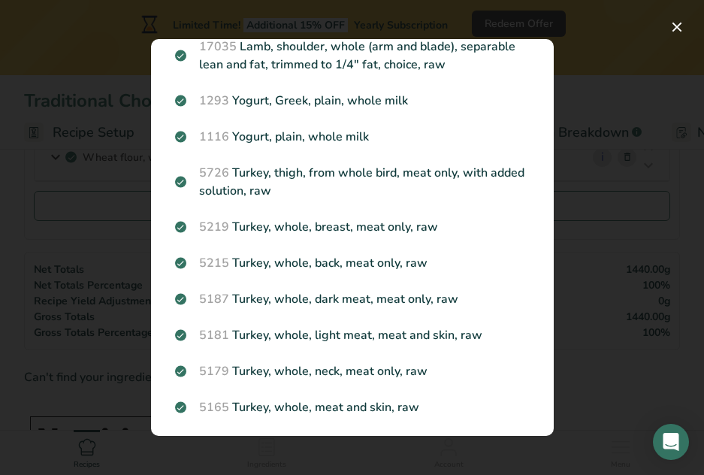
scroll to position [526, 0]
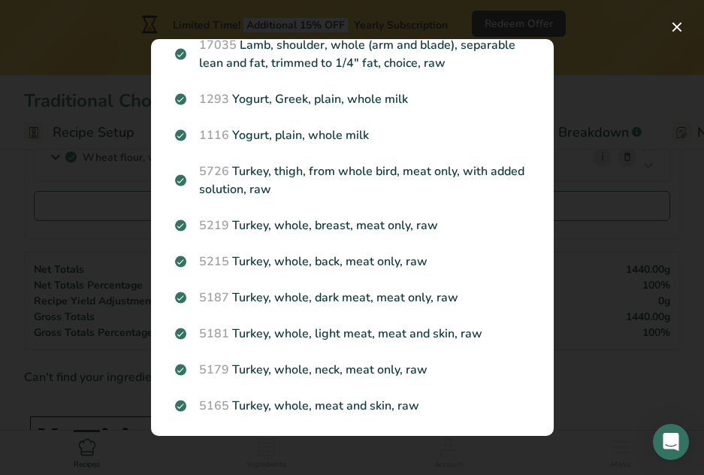
click at [616, 292] on div "Search results modal" at bounding box center [352, 237] width 704 height 475
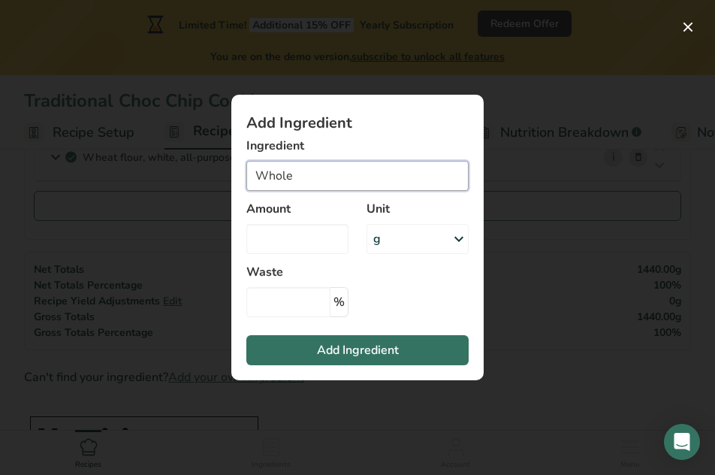
drag, startPoint x: 425, startPoint y: 183, endPoint x: 192, endPoint y: 165, distance: 234.4
click at [210, 173] on div "Add Ingredient Ingredient Whole 1211 Milk, whole, 3.25% milkfat, without added …" at bounding box center [357, 238] width 301 height 334
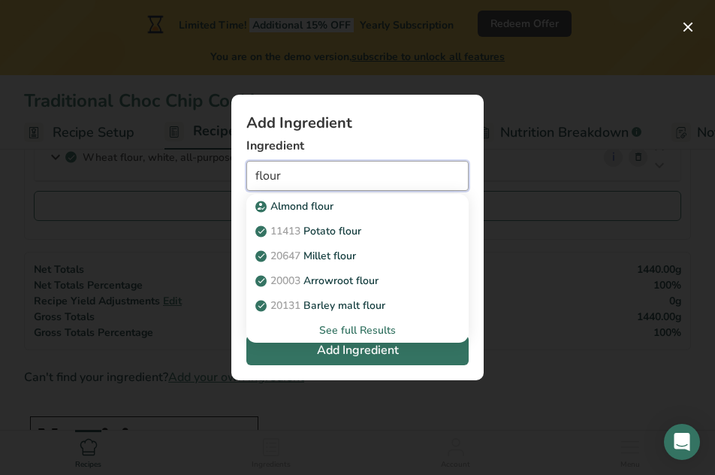
type input "flour"
click at [369, 330] on div "See full Results" at bounding box center [357, 330] width 198 height 16
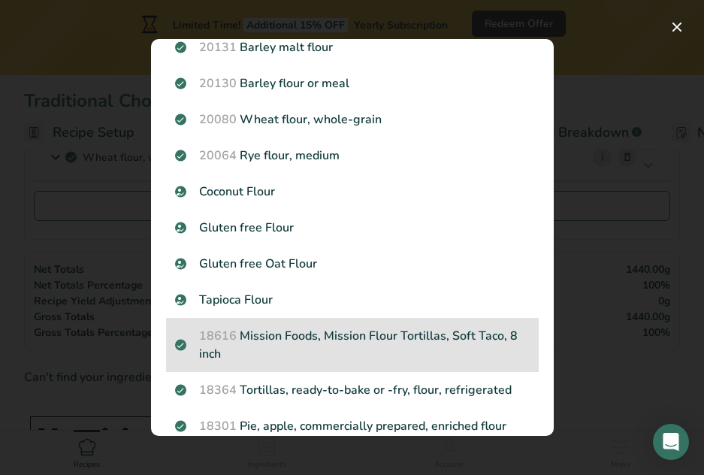
scroll to position [225, 0]
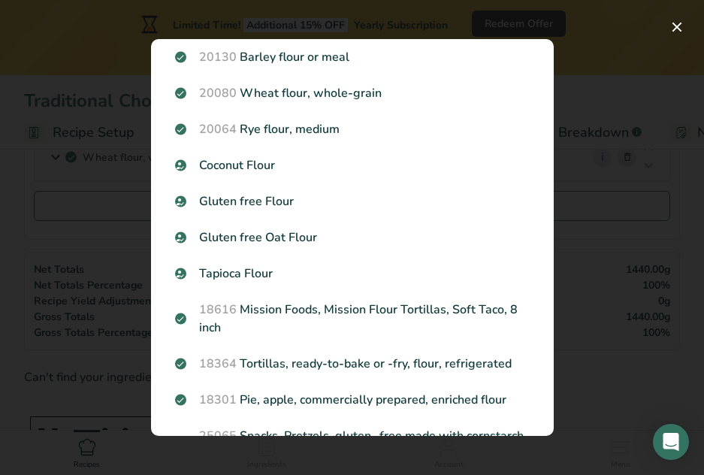
click at [599, 344] on div "Search results modal" at bounding box center [352, 237] width 704 height 475
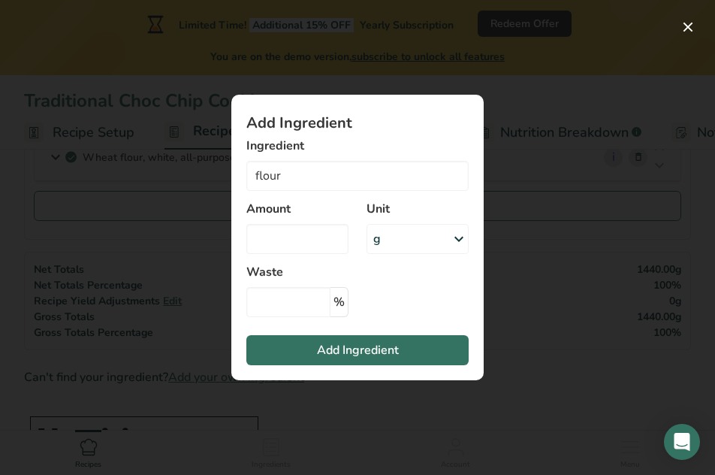
click at [564, 128] on div "Add ingredient modal" at bounding box center [357, 237] width 715 height 475
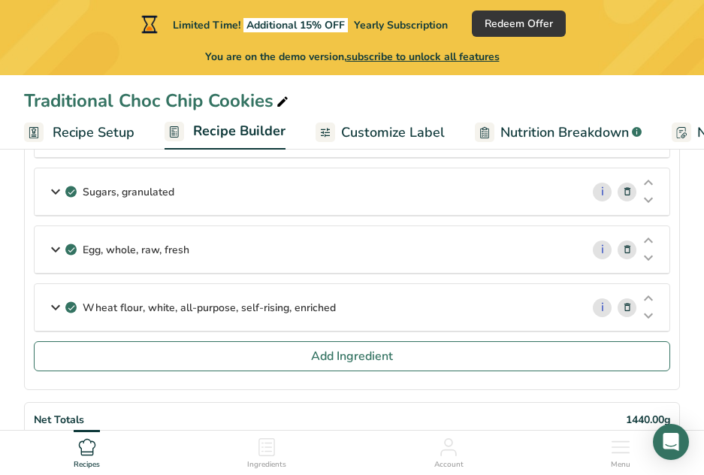
click at [570, 319] on div "Wheat flour, white, all-purpose, self-rising, enriched" at bounding box center [308, 307] width 546 height 47
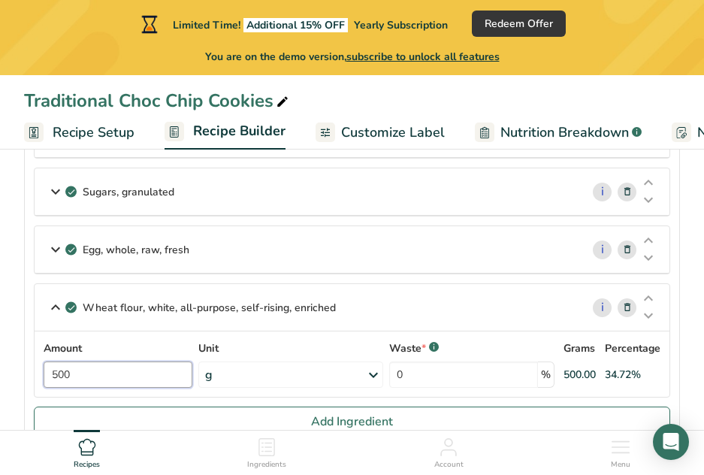
click at [141, 369] on input "500" at bounding box center [118, 374] width 149 height 26
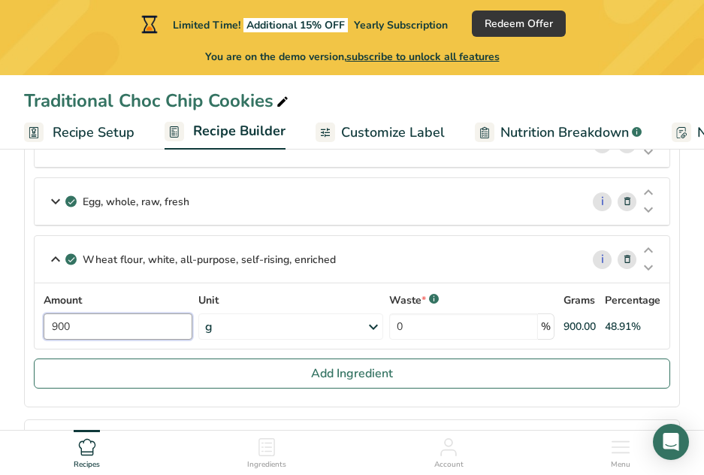
scroll to position [301, 0]
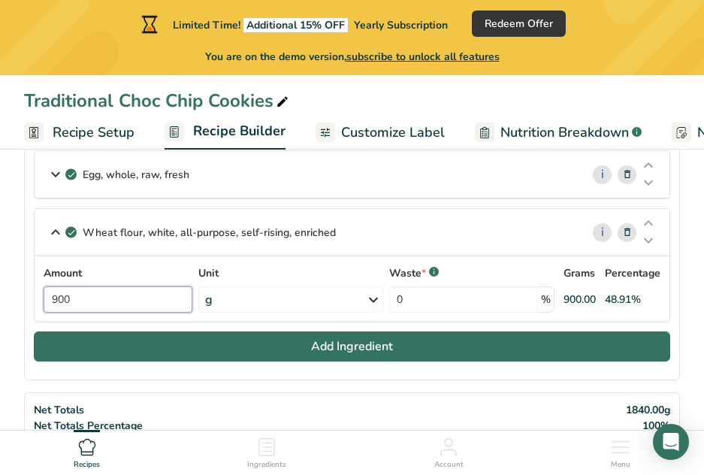
type input "900"
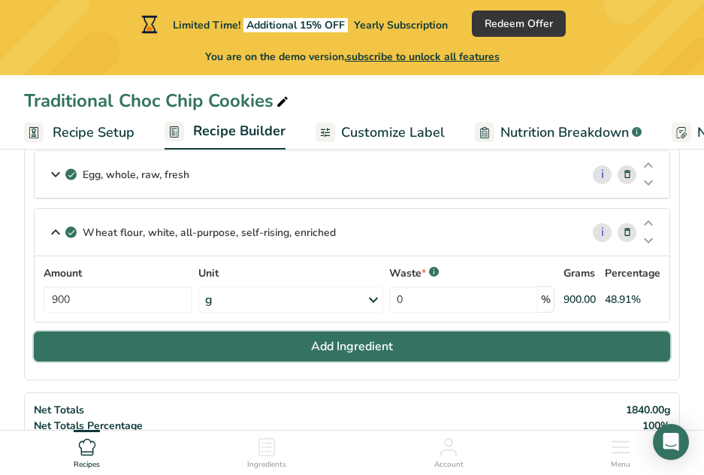
click at [286, 353] on button "Add Ingredient" at bounding box center [352, 346] width 636 height 30
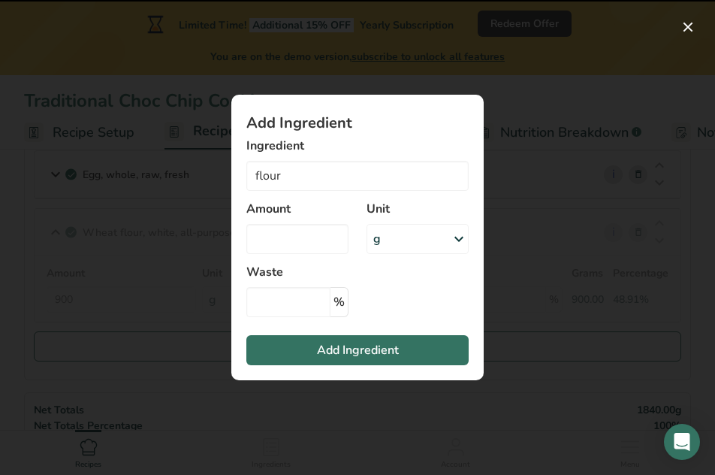
click at [444, 385] on div "Add Ingredient Ingredient flour Almond flour 11413 Potato flour 20647 Millet fl…" at bounding box center [357, 238] width 301 height 334
click at [500, 292] on div "Add Ingredient Ingredient flour Almond flour 11413 Potato flour 20647 Millet fl…" at bounding box center [357, 238] width 301 height 334
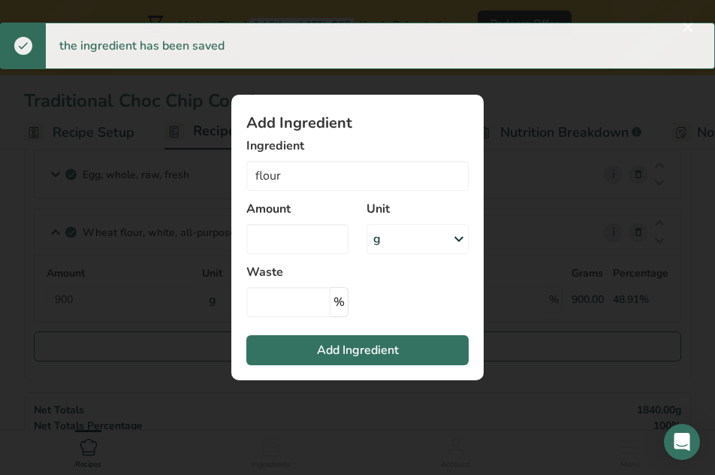
click at [673, 151] on div "Add ingredient modal" at bounding box center [357, 237] width 715 height 475
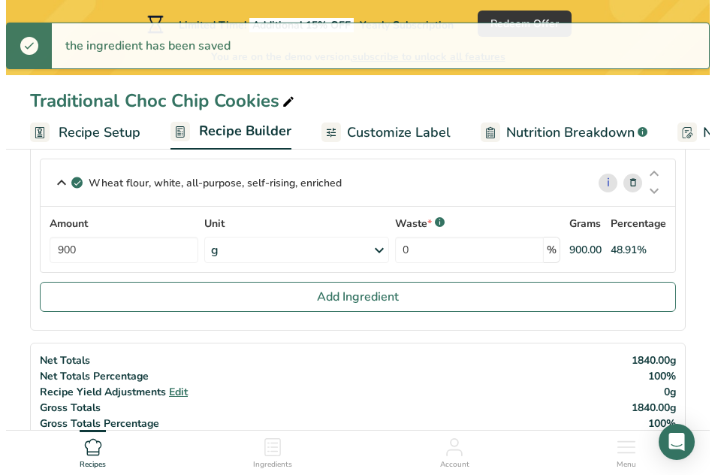
scroll to position [451, 0]
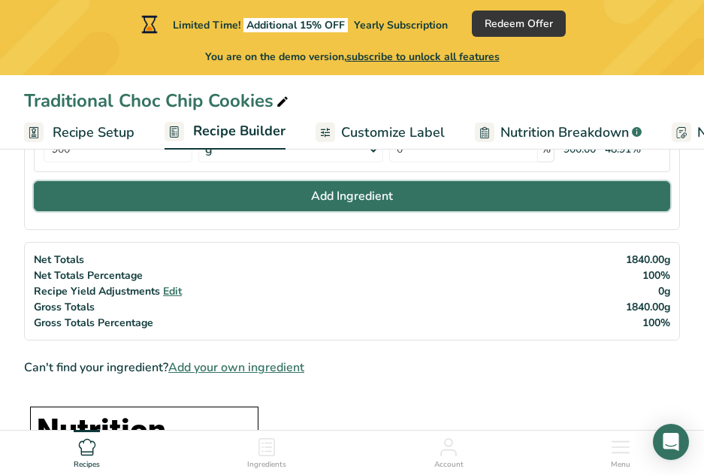
click at [354, 198] on span "Add Ingredient" at bounding box center [352, 196] width 82 height 18
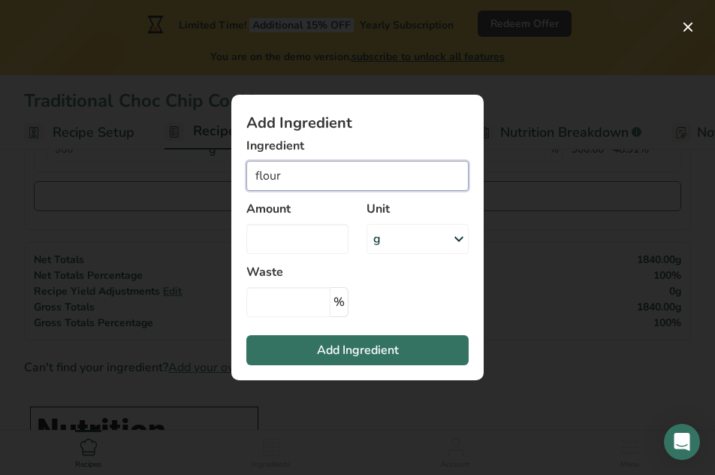
click at [330, 183] on input "flour" at bounding box center [357, 176] width 222 height 30
click at [326, 180] on input "flour" at bounding box center [357, 176] width 222 height 30
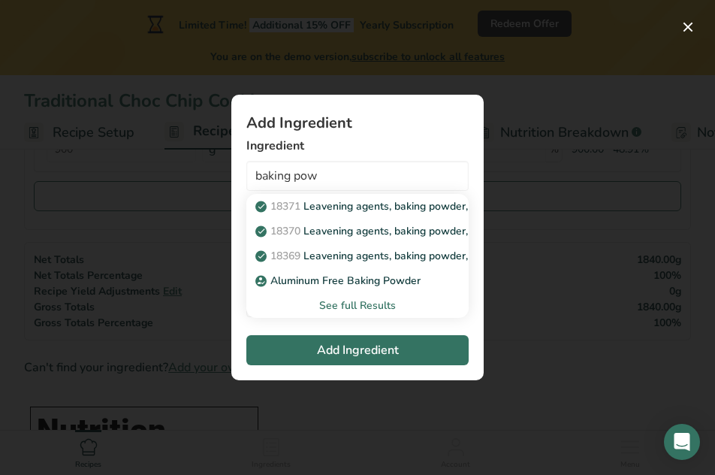
click at [371, 307] on div "See full Results" at bounding box center [357, 306] width 198 height 16
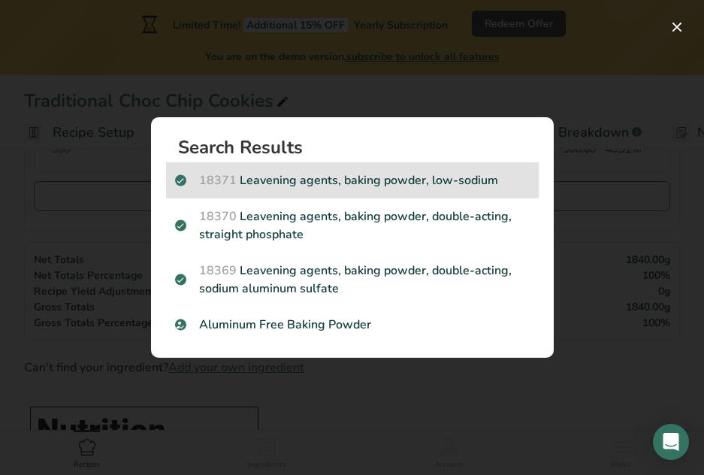
click at [499, 188] on p "18371 Leavening agents, baking powder, low-sodium" at bounding box center [352, 180] width 355 height 18
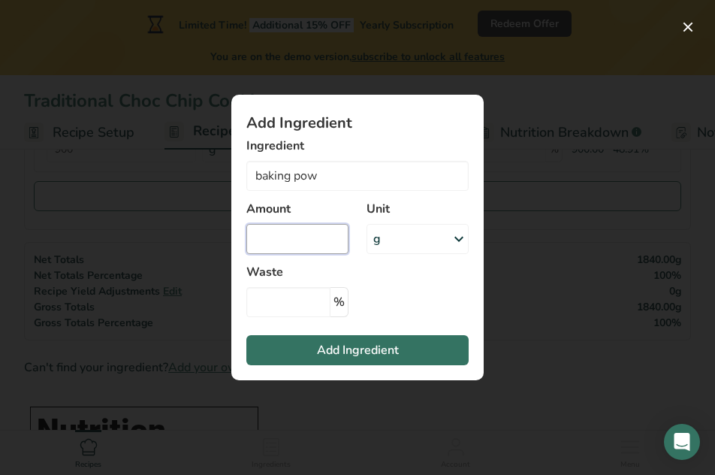
type input "Leavening agents, baking powder, low-sodium"
click at [319, 241] on input "Add ingredient modal" at bounding box center [297, 239] width 102 height 30
type input "10"
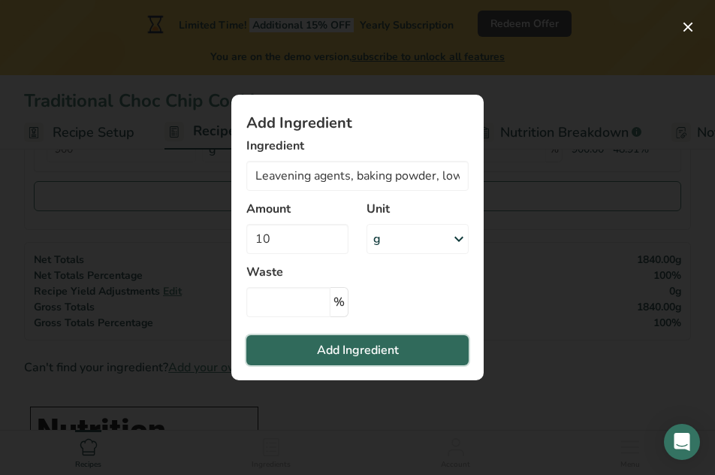
click at [326, 345] on span "Add Ingredient" at bounding box center [358, 350] width 82 height 18
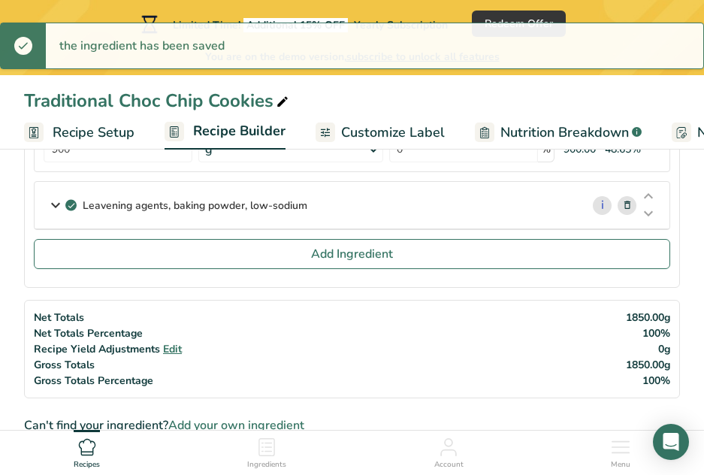
click at [274, 269] on section "Ingredients Butter, without salt i Amount 320 Unit g Portions 1 pat (1" sq, 1/3…" at bounding box center [352, 37] width 656 height 501
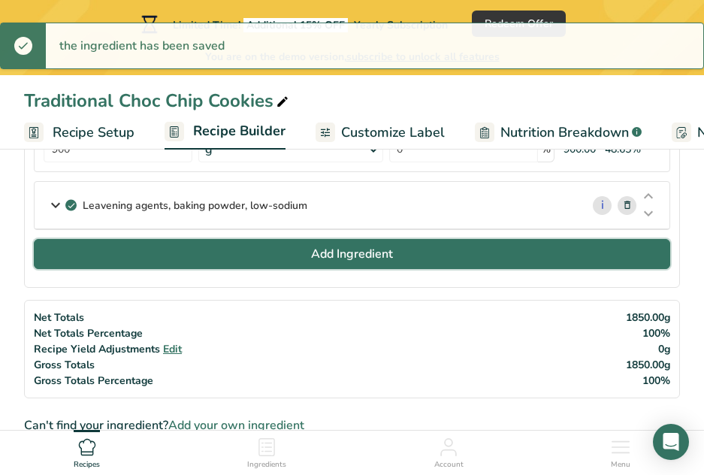
click at [288, 257] on button "Add Ingredient" at bounding box center [352, 254] width 636 height 30
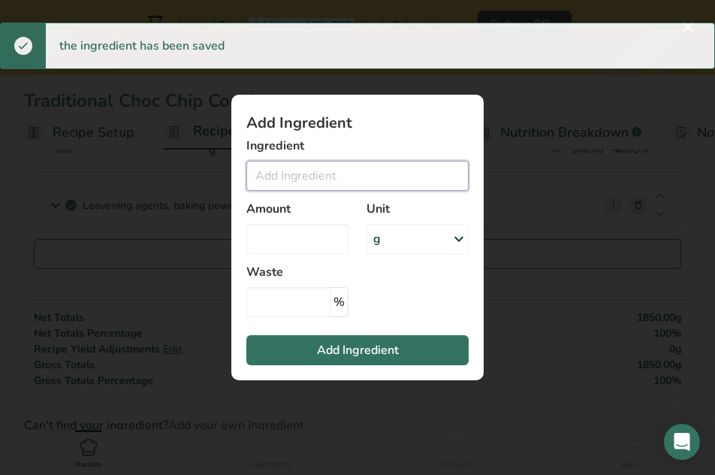
click at [325, 189] on input "Add ingredient modal" at bounding box center [357, 176] width 222 height 30
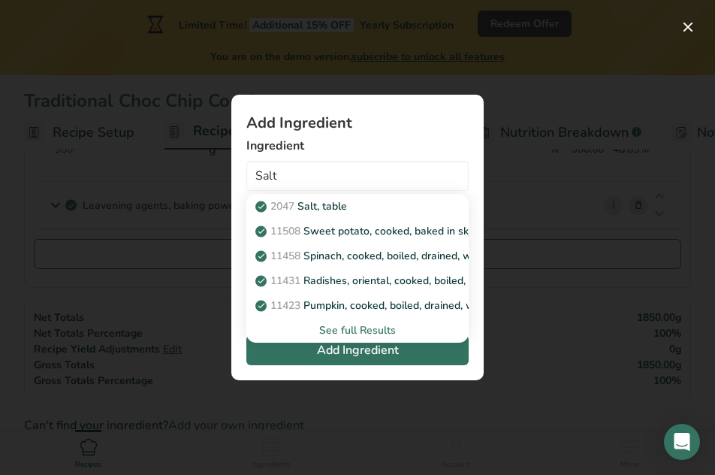
click at [364, 332] on div "See full Results" at bounding box center [357, 330] width 198 height 16
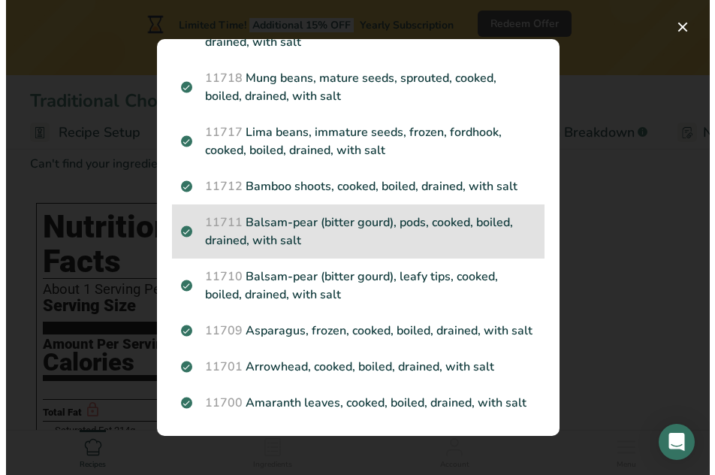
scroll to position [1052, 0]
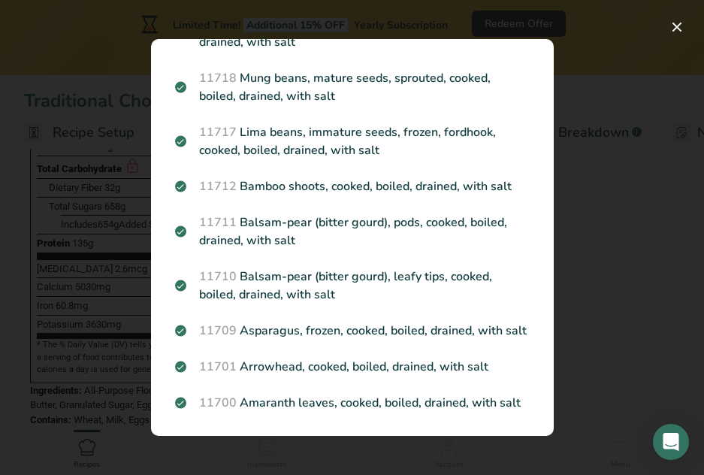
click at [592, 289] on div "Search results modal" at bounding box center [352, 237] width 704 height 475
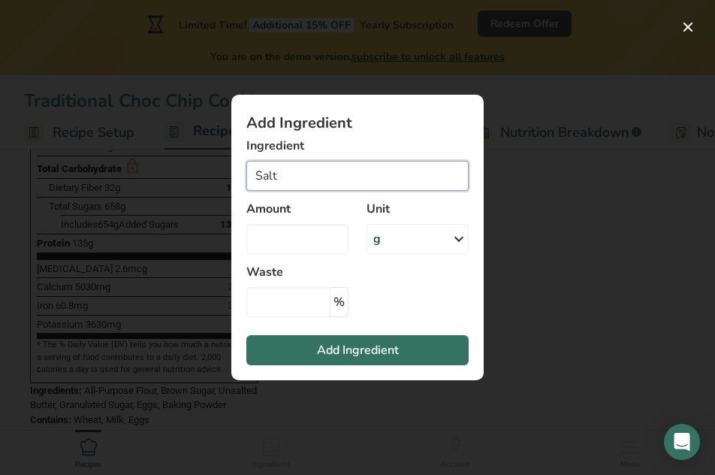
drag, startPoint x: 300, startPoint y: 175, endPoint x: 200, endPoint y: 173, distance: 100.0
click at [200, 173] on div "Add Ingredient Ingredient Salt 2047 Salt, table 11508 Sweet potato, cooked, bak…" at bounding box center [357, 237] width 715 height 475
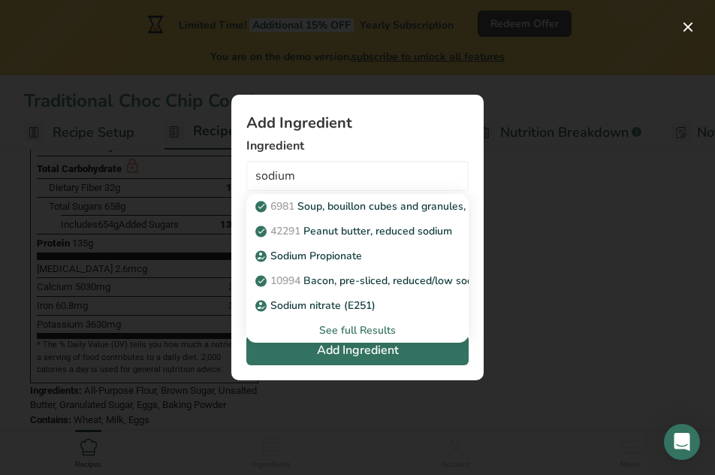
click at [379, 332] on div "See full Results" at bounding box center [357, 330] width 198 height 16
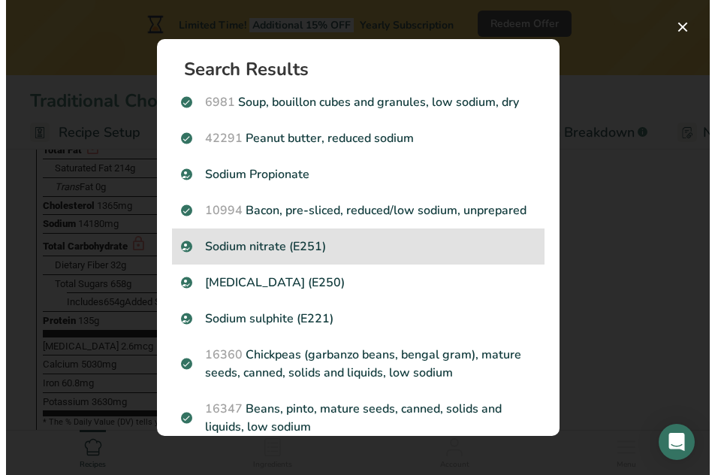
scroll to position [902, 0]
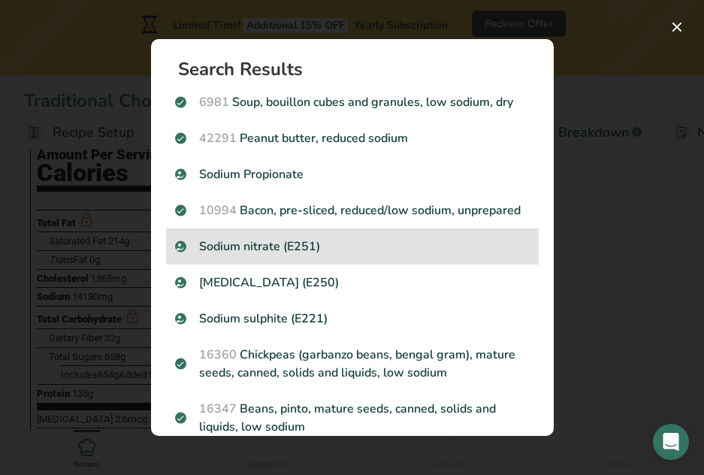
click at [341, 265] on div "Sodium nitrate (E251)" at bounding box center [352, 246] width 373 height 36
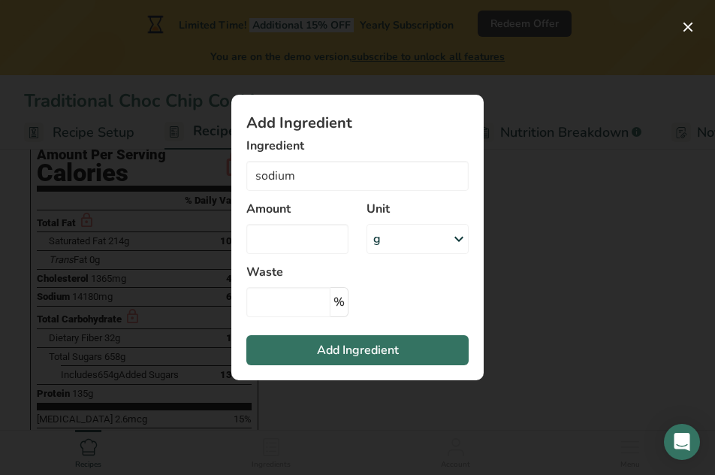
type input "Sodium nitrate (E251)"
click at [286, 231] on input "Add ingredient modal" at bounding box center [297, 239] width 102 height 30
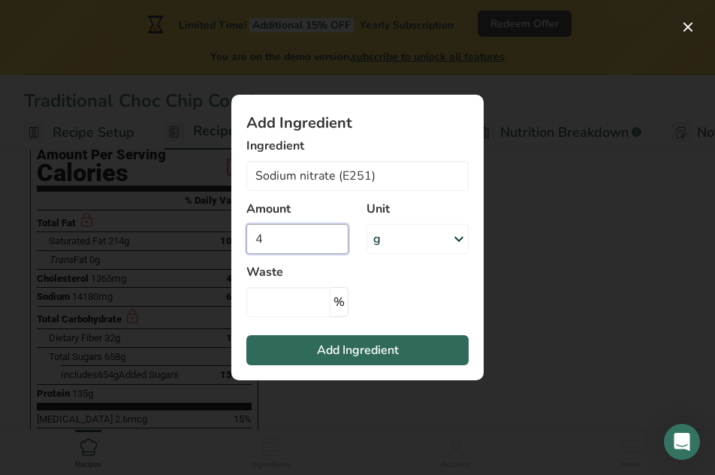
type input "4"
click at [344, 358] on span "Add Ingredient" at bounding box center [358, 350] width 82 height 18
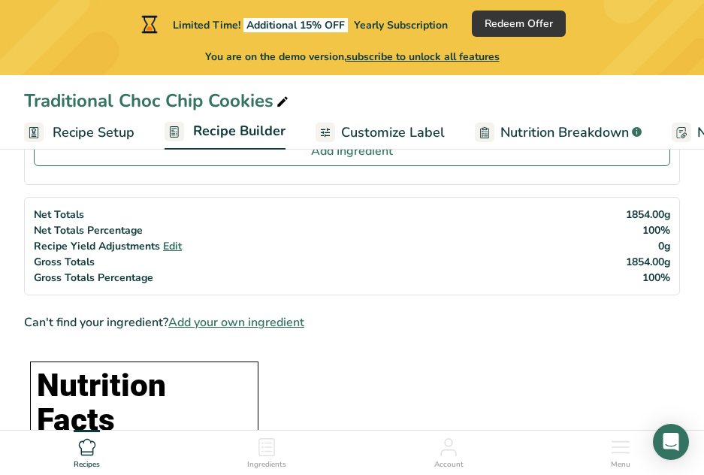
scroll to position [584, 0]
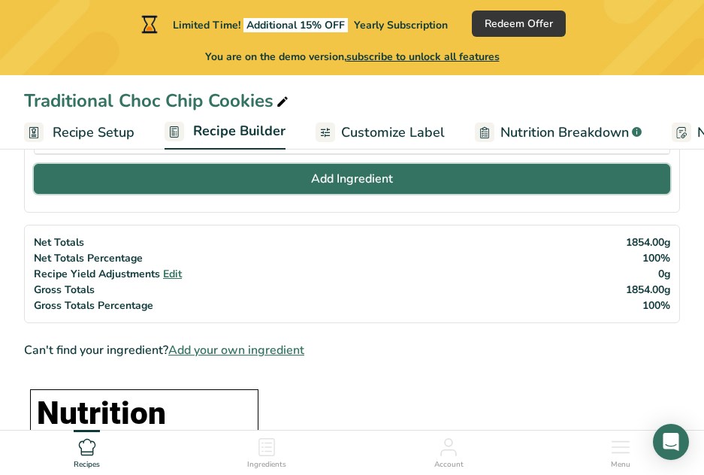
click at [325, 183] on span "Add Ingredient" at bounding box center [352, 179] width 82 height 18
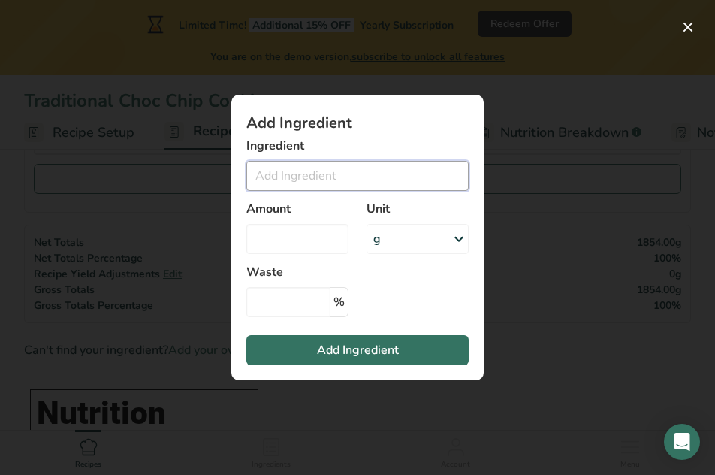
click at [382, 189] on input "Add ingredient modal" at bounding box center [357, 176] width 222 height 30
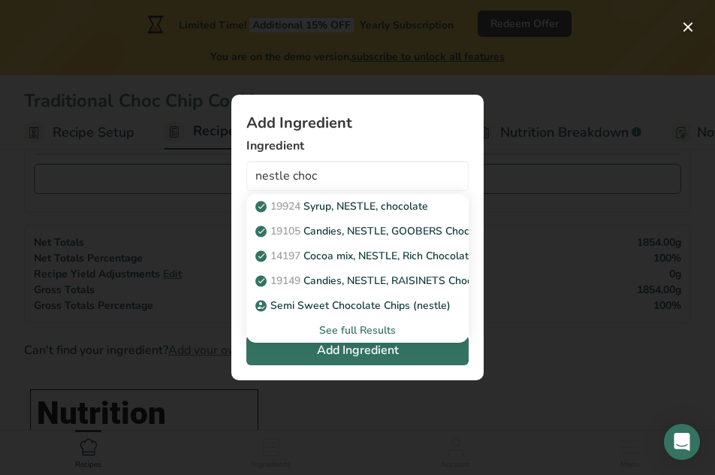
click at [367, 334] on div "See full Results" at bounding box center [357, 330] width 198 height 16
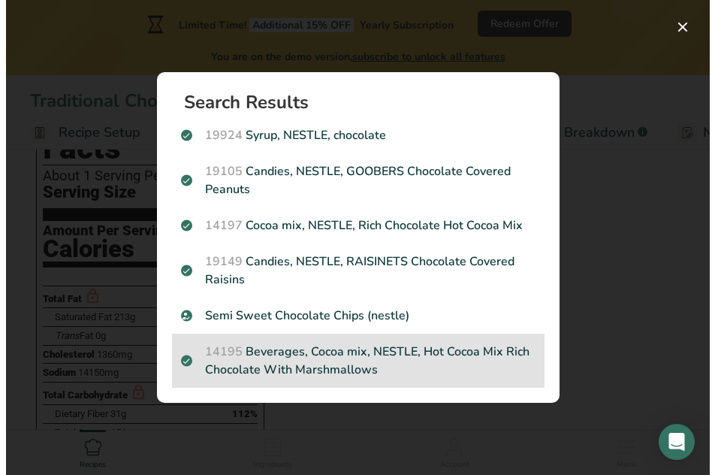
scroll to position [884, 0]
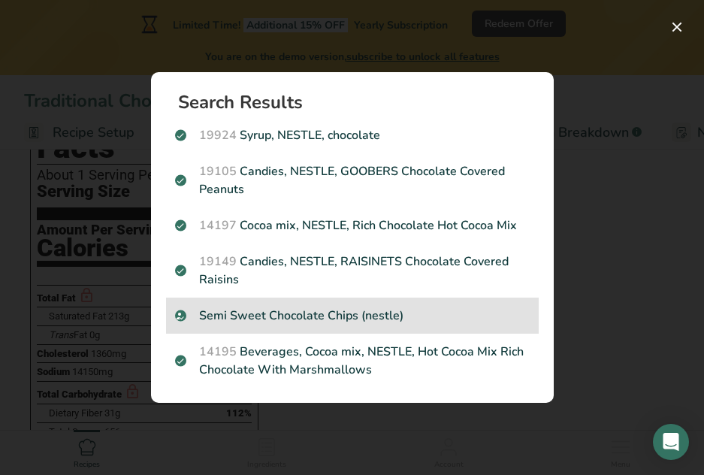
click at [443, 321] on p "Semi Sweet Chocolate Chips (nestle)" at bounding box center [352, 316] width 355 height 18
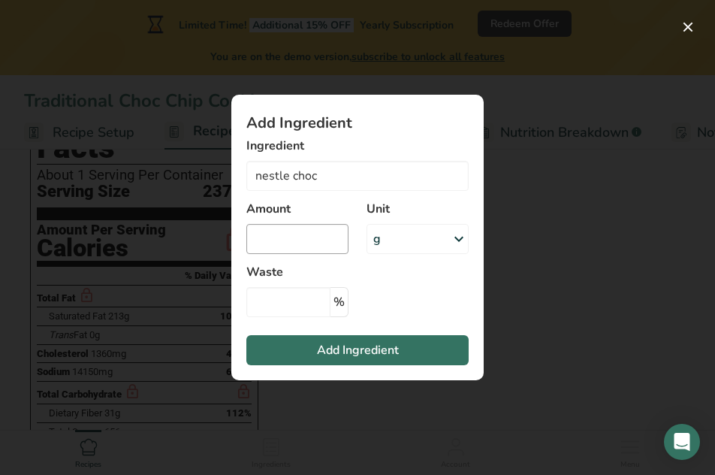
type input "Semi Sweet Chocolate Chips (nestle)"
click at [313, 239] on input "Add ingredient modal" at bounding box center [297, 239] width 102 height 30
type input "525"
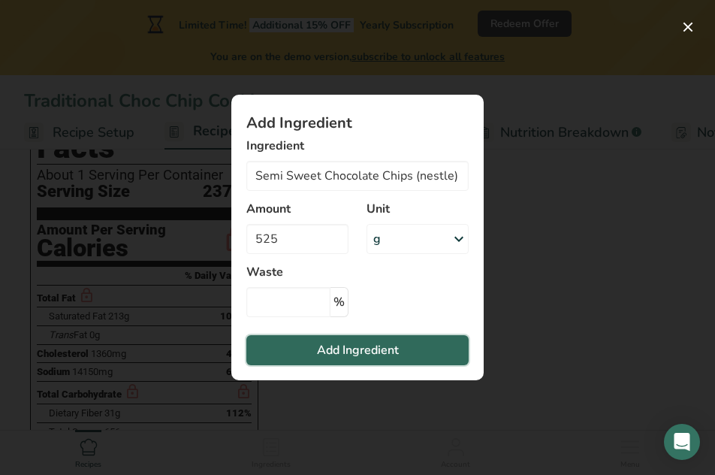
click at [399, 349] on button "Add Ingredient" at bounding box center [357, 350] width 222 height 30
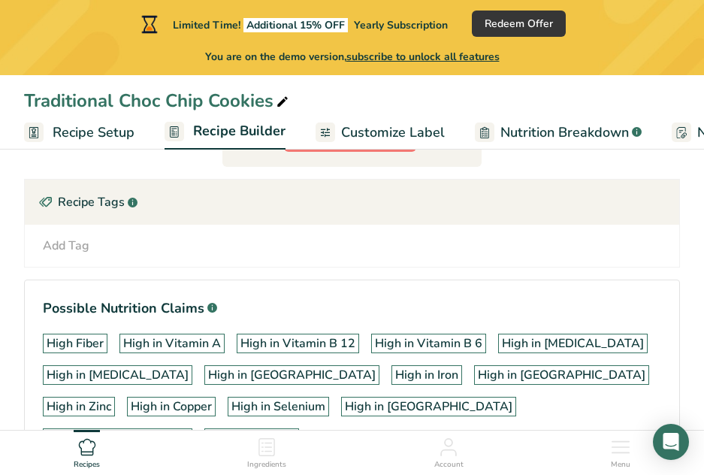
scroll to position [1567, 0]
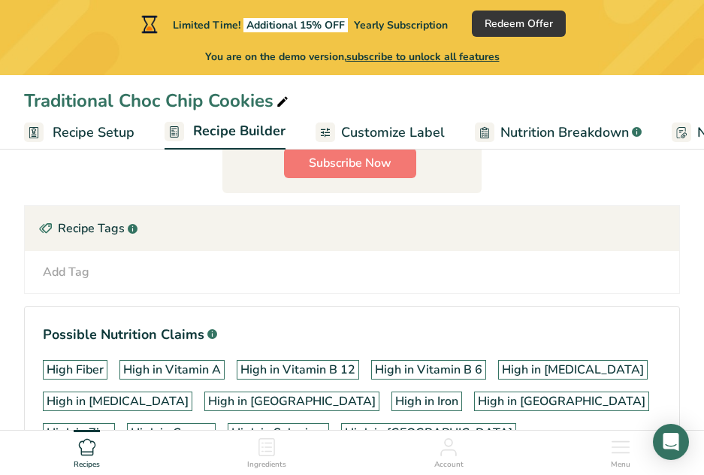
click at [577, 135] on span "Nutrition Breakdown" at bounding box center [564, 132] width 128 height 20
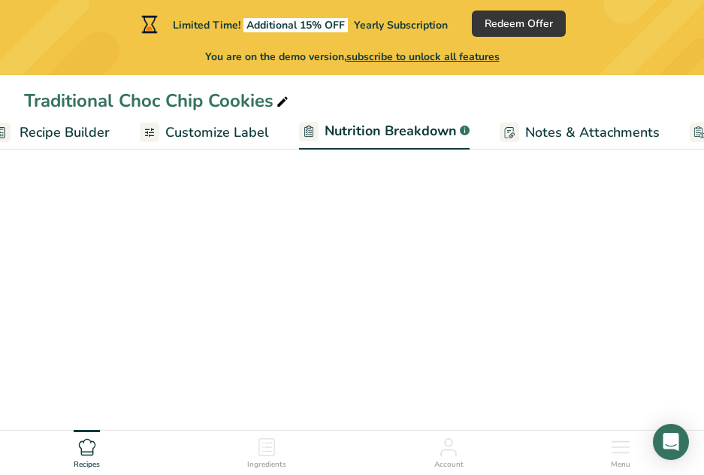
select select "Calories"
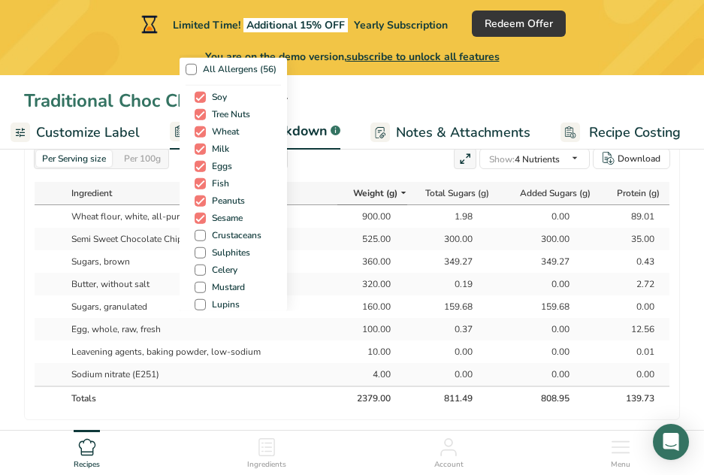
scroll to position [1301, 0]
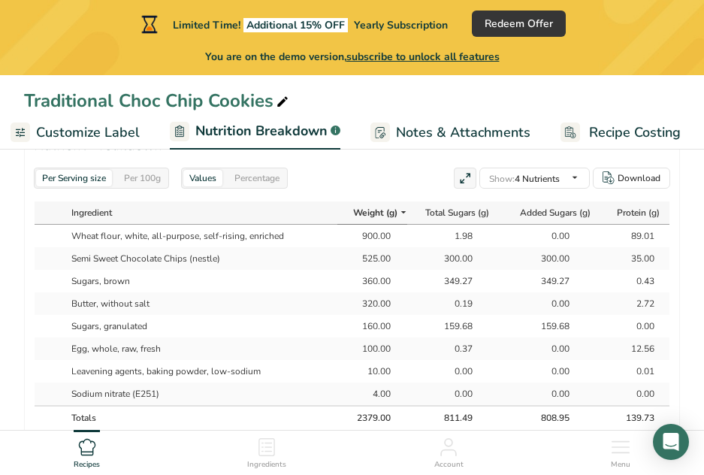
click at [658, 137] on span "Recipe Costing" at bounding box center [635, 132] width 92 height 20
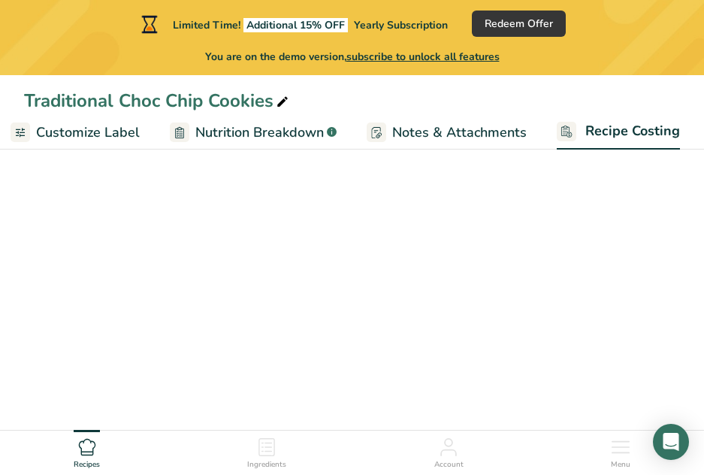
scroll to position [0, 301]
select select "1"
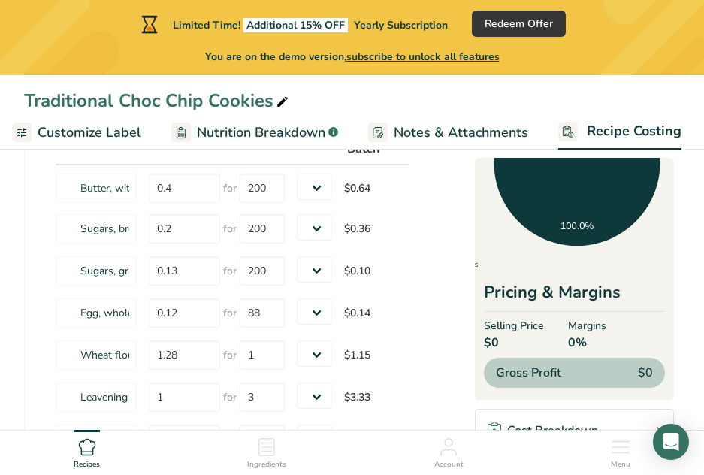
scroll to position [0, 0]
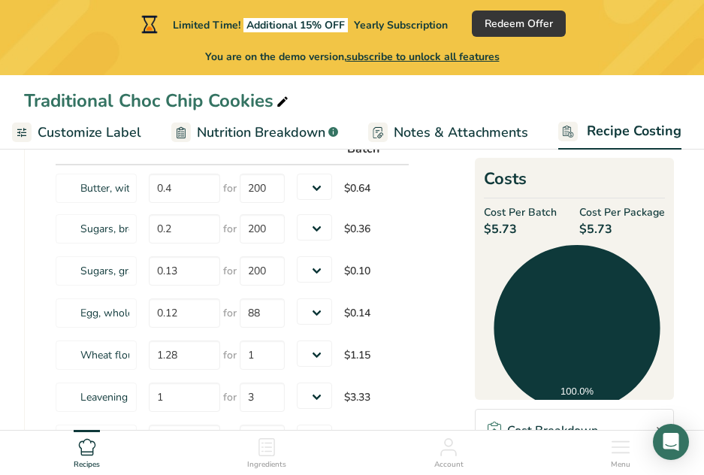
click at [500, 136] on span "Notes & Attachments" at bounding box center [461, 132] width 135 height 20
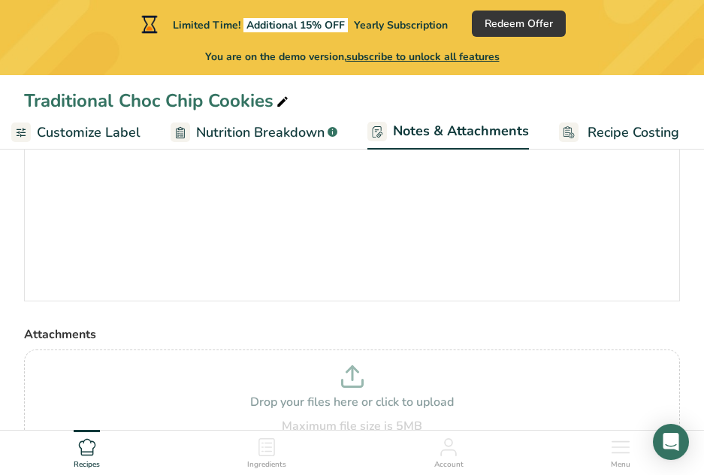
scroll to position [180, 0]
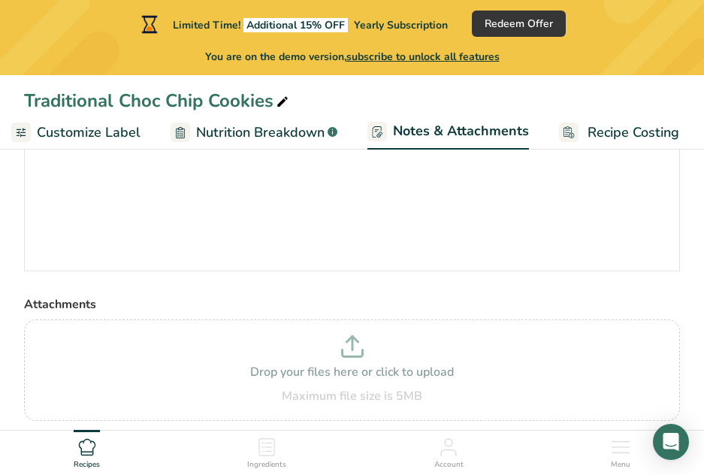
click at [258, 133] on span "Nutrition Breakdown" at bounding box center [260, 132] width 128 height 20
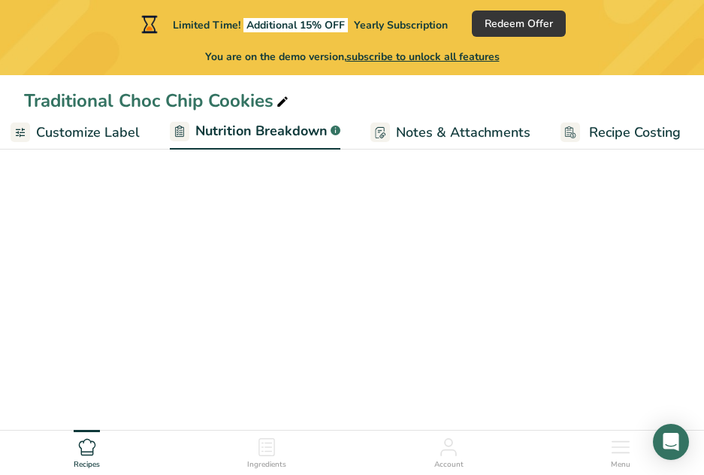
select select "Calories"
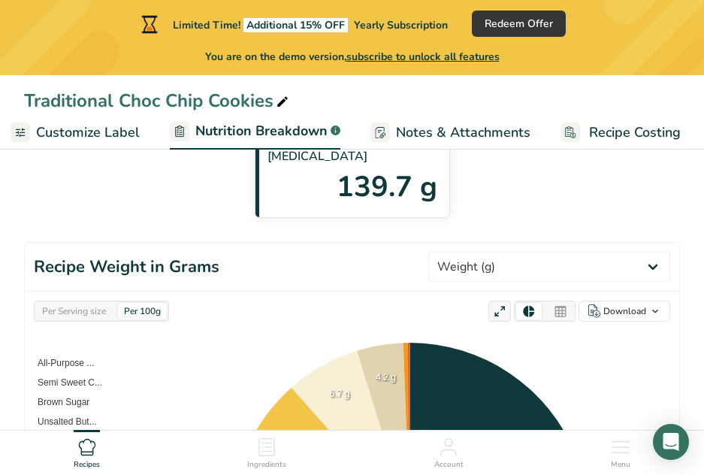
click at [57, 137] on span "Customize Label" at bounding box center [88, 132] width 104 height 20
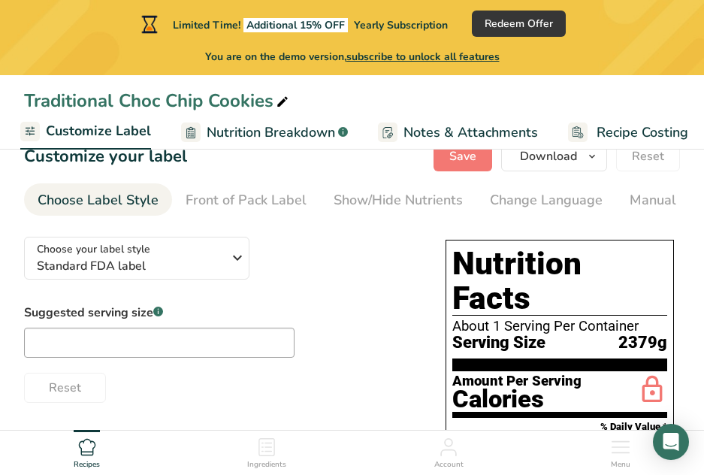
scroll to position [30, 0]
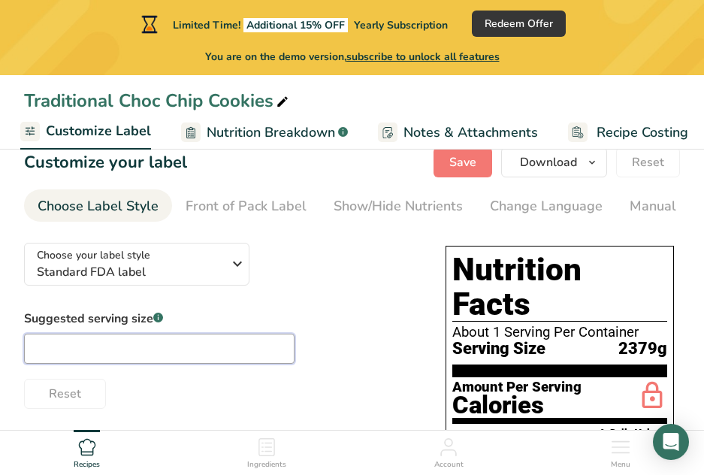
click at [168, 353] on input "text" at bounding box center [159, 349] width 271 height 30
type input "70"
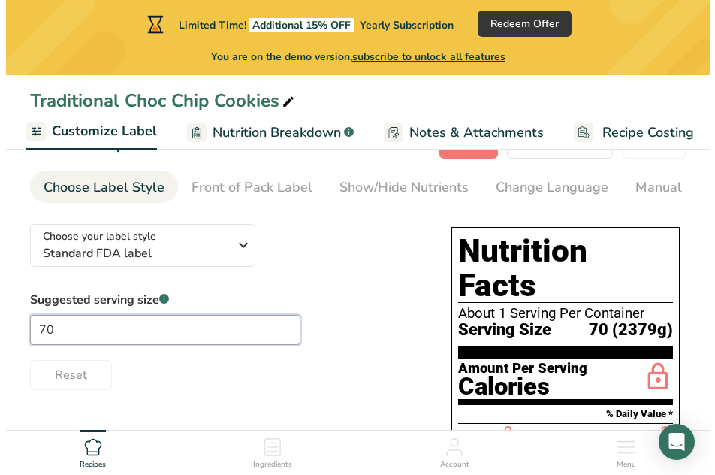
scroll to position [75, 0]
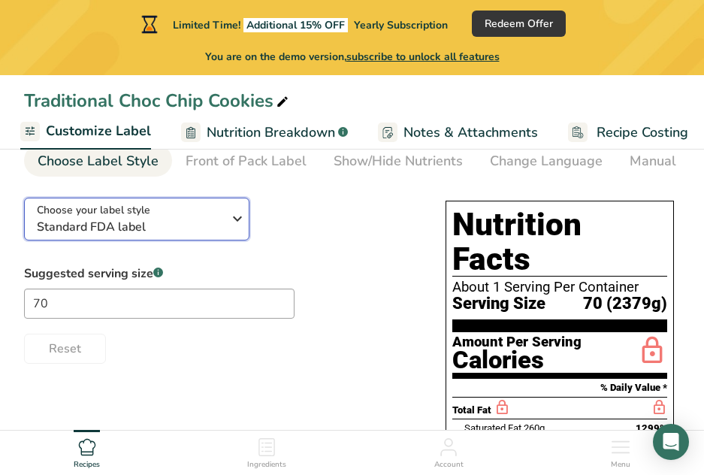
click at [159, 231] on span "Standard FDA label" at bounding box center [133, 227] width 192 height 18
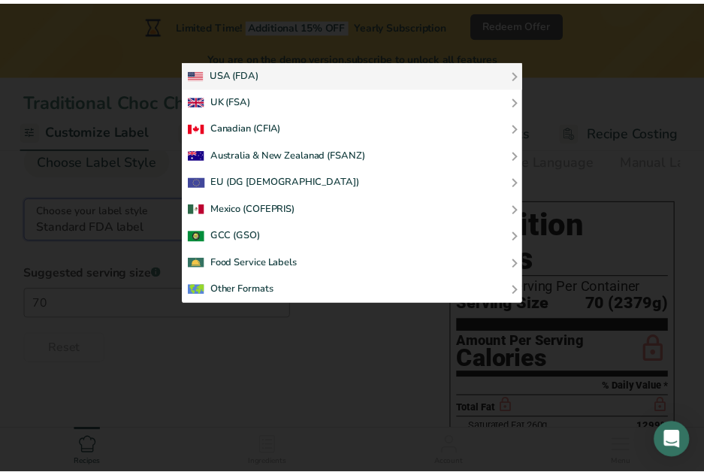
scroll to position [0, 290]
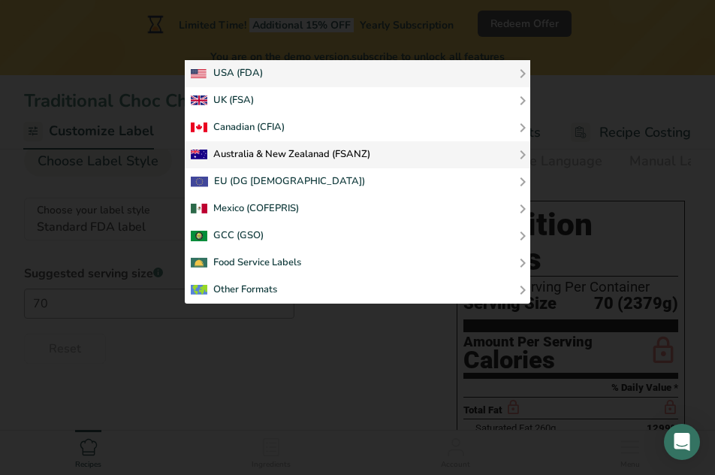
click at [287, 158] on div "Australia & New Zealanad (FSANZ)" at bounding box center [281, 155] width 180 height 18
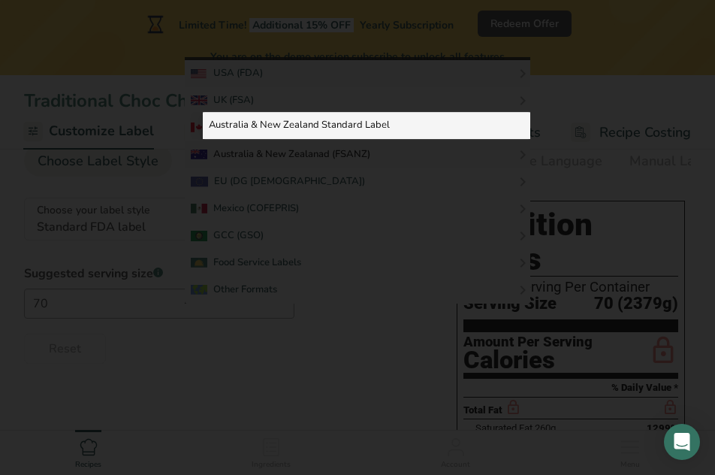
click at [334, 112] on link "Australia & New Zealand Standard Label" at bounding box center [367, 125] width 328 height 27
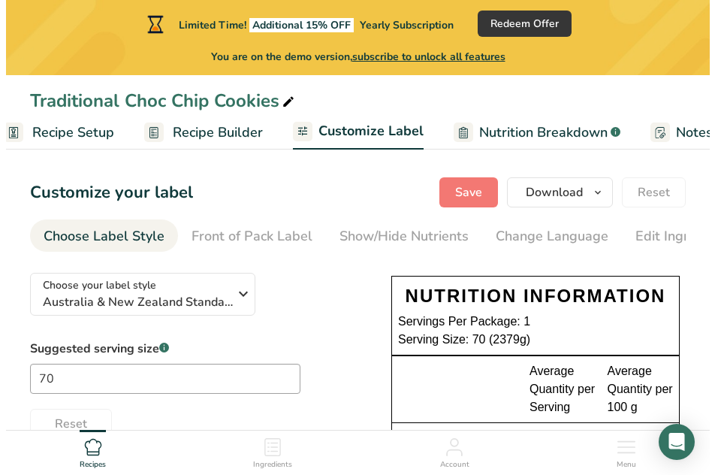
scroll to position [0, 0]
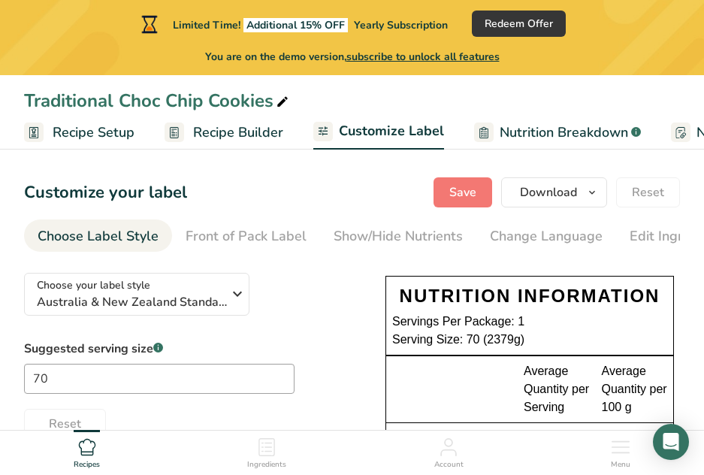
click at [207, 132] on span "Recipe Builder" at bounding box center [238, 132] width 90 height 20
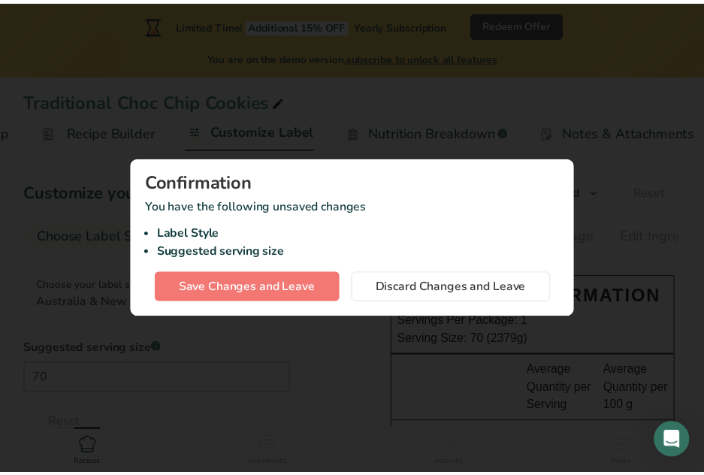
scroll to position [0, 145]
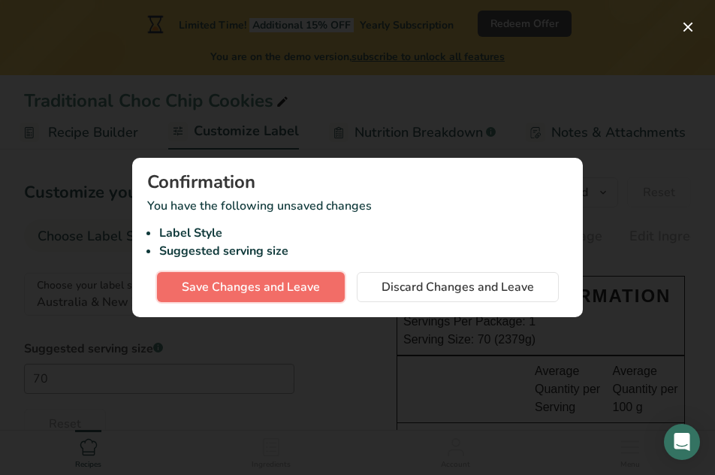
click at [304, 291] on span "Save Changes and Leave" at bounding box center [251, 287] width 138 height 18
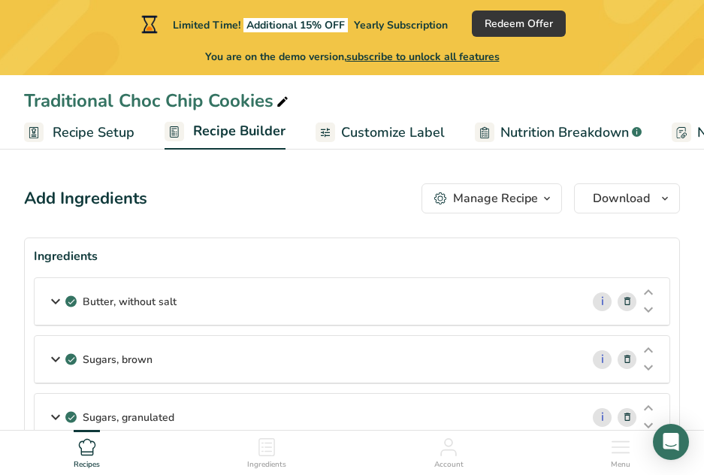
click at [85, 138] on span "Recipe Setup" at bounding box center [94, 132] width 82 height 20
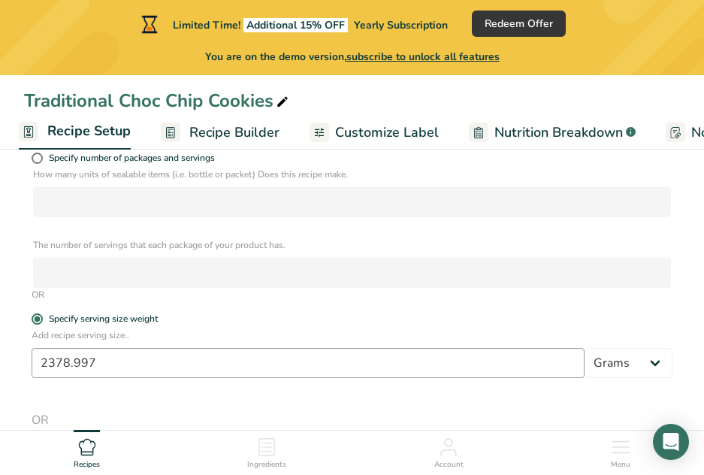
scroll to position [376, 0]
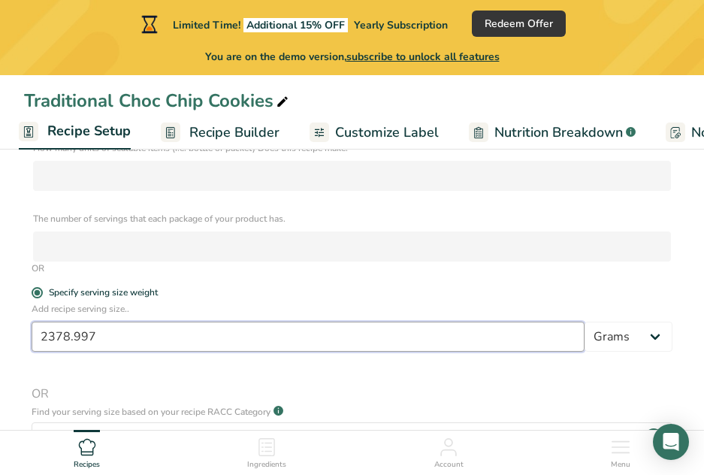
click at [135, 338] on input "2378.997" at bounding box center [308, 337] width 553 height 30
drag, startPoint x: 135, startPoint y: 338, endPoint x: 4, endPoint y: 331, distance: 131.7
click at [4, 331] on section "Recipe name * Traditional Choc Chip Cookies Recipe code .a-a{fill:#347362;}.b-a…" at bounding box center [352, 187] width 704 height 818
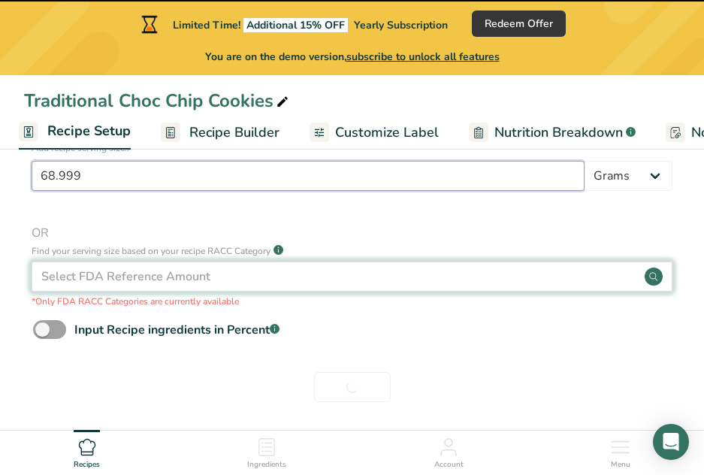
scroll to position [542, 0]
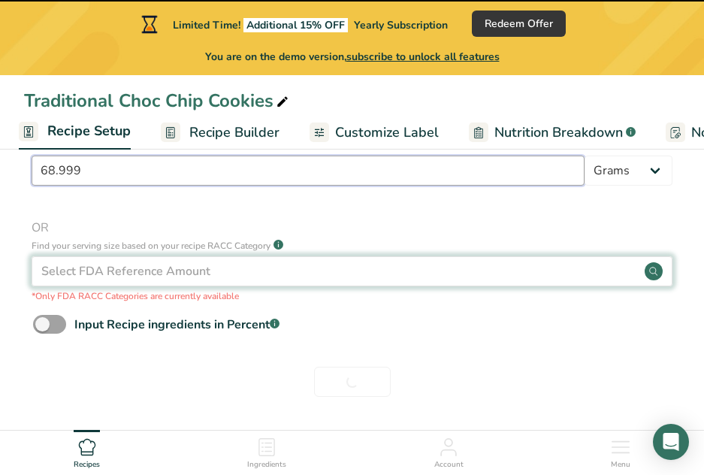
type input "69"
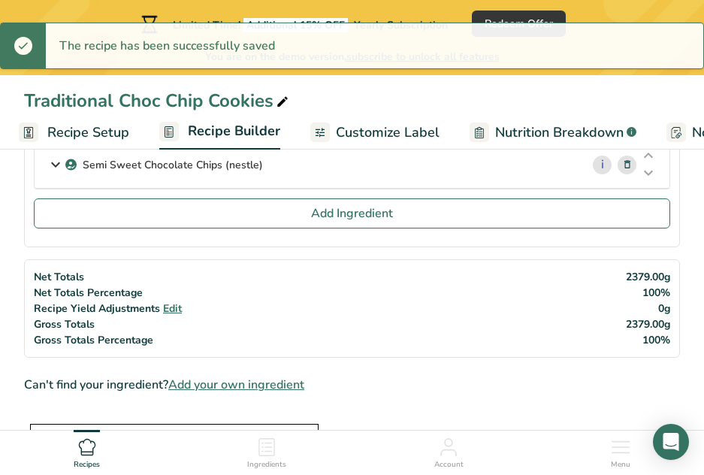
click at [372, 130] on span "Customize Label" at bounding box center [388, 132] width 104 height 20
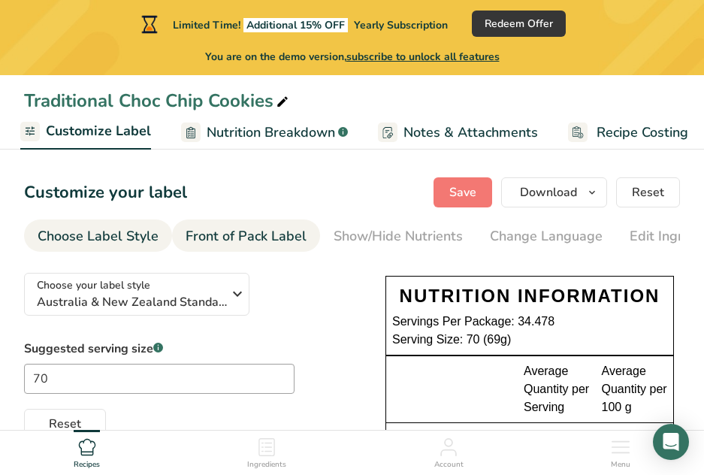
click at [276, 239] on div "Front of Pack Label" at bounding box center [246, 236] width 121 height 20
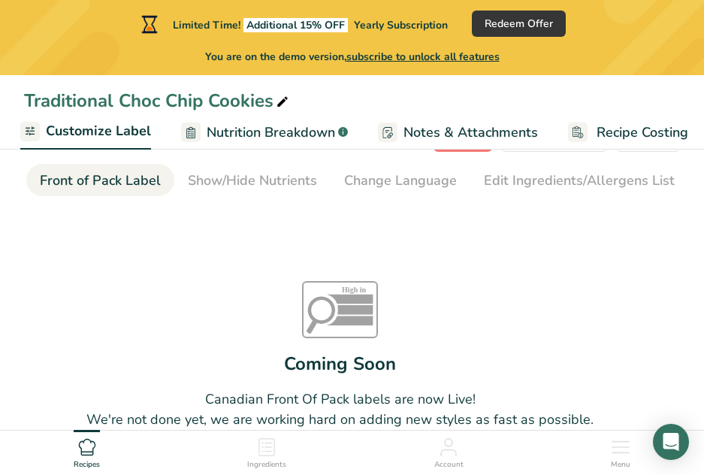
scroll to position [9, 0]
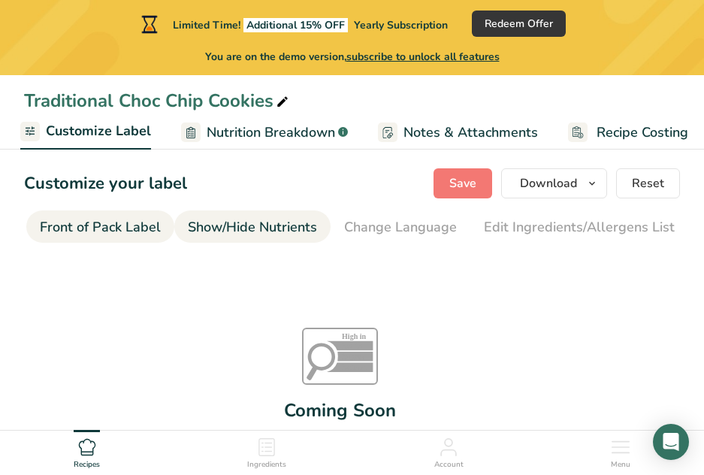
click at [204, 223] on div "Show/Hide Nutrients" at bounding box center [252, 227] width 129 height 20
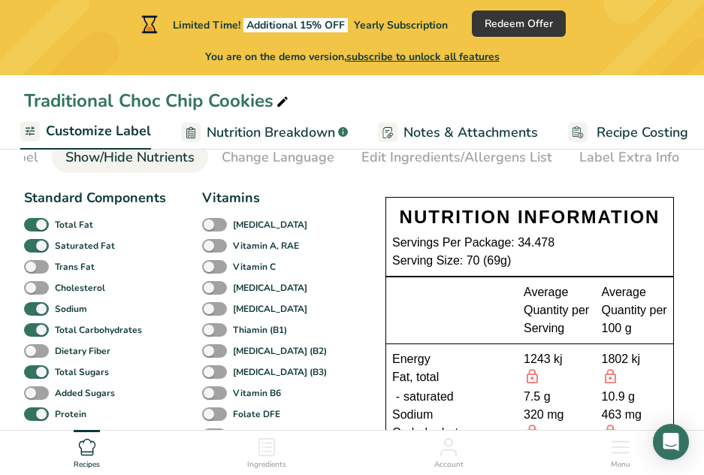
scroll to position [0, 0]
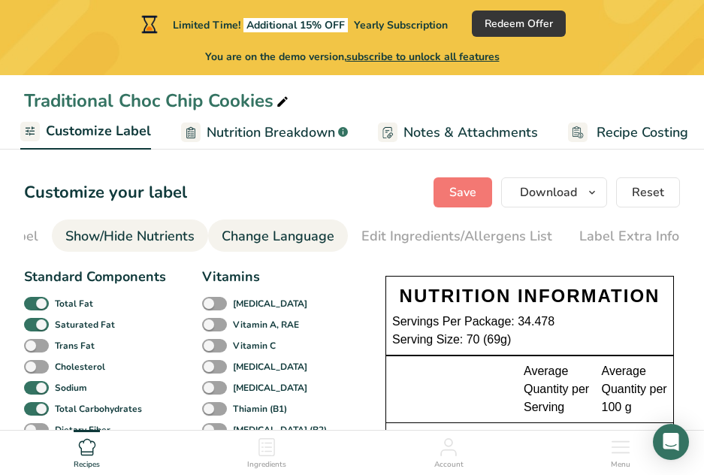
click at [307, 230] on div "Change Language" at bounding box center [278, 236] width 113 height 20
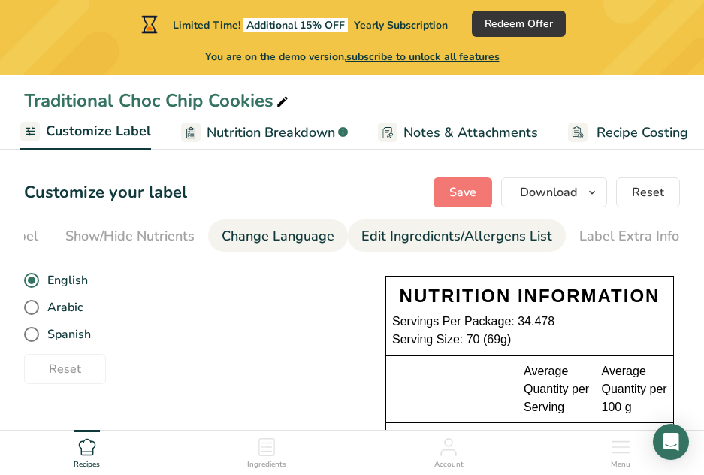
click at [376, 236] on div "Edit Ingredients/Allergens List" at bounding box center [456, 236] width 191 height 20
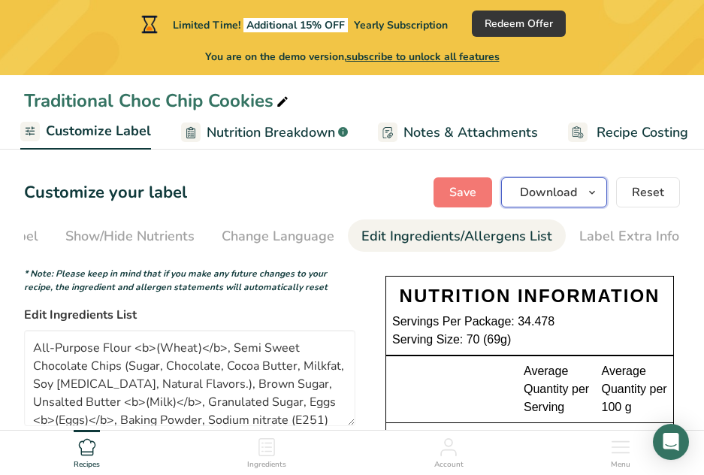
click at [582, 195] on button "Download" at bounding box center [554, 192] width 106 height 30
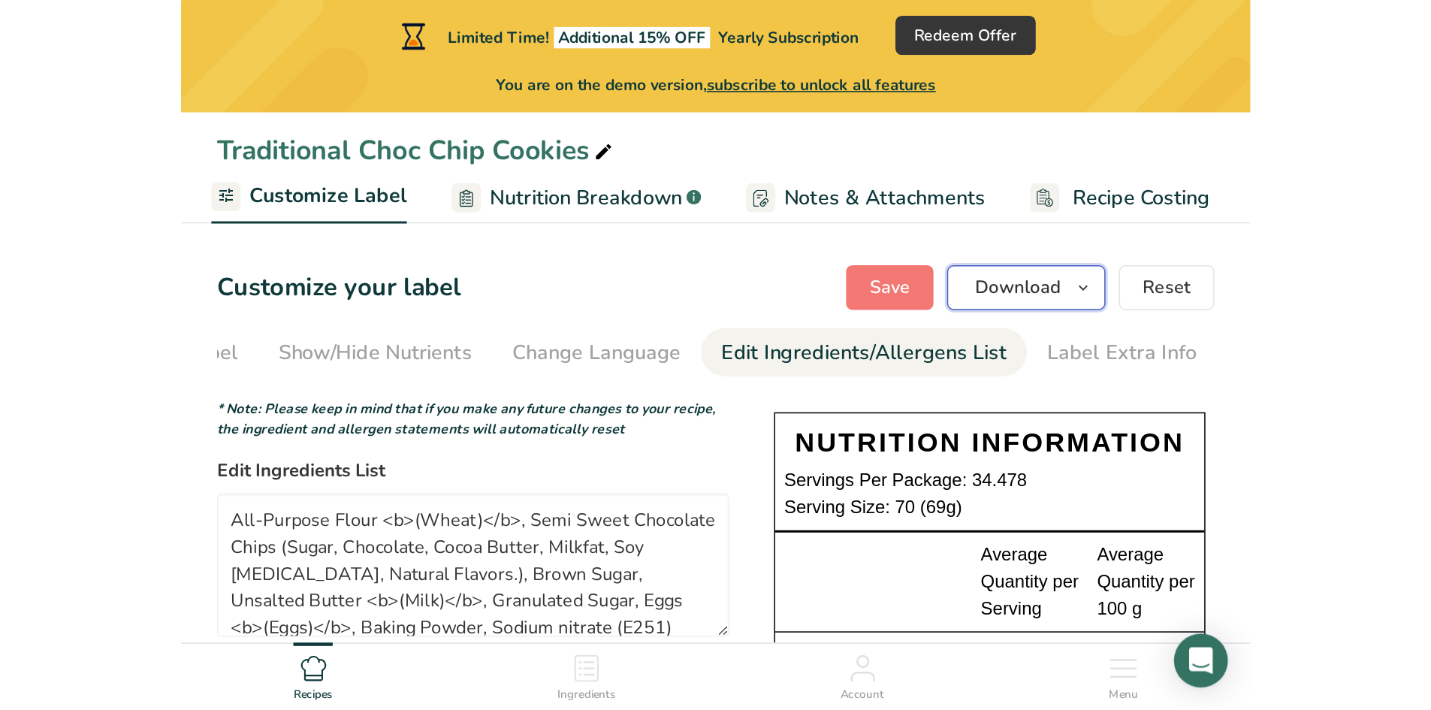
scroll to position [0, 290]
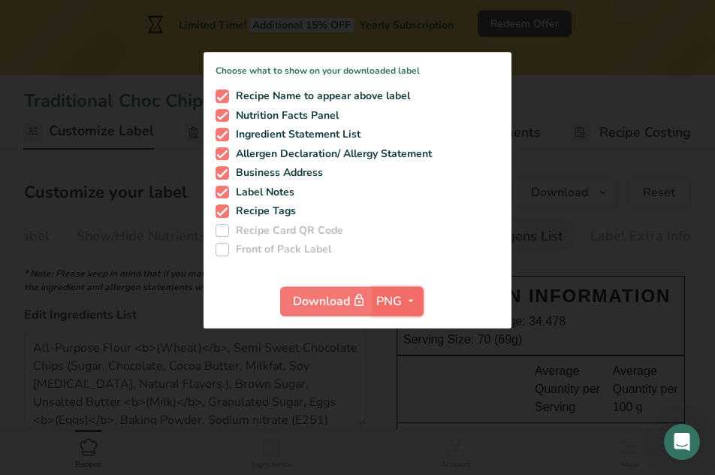
click at [386, 301] on span "PNG" at bounding box center [389, 301] width 26 height 18
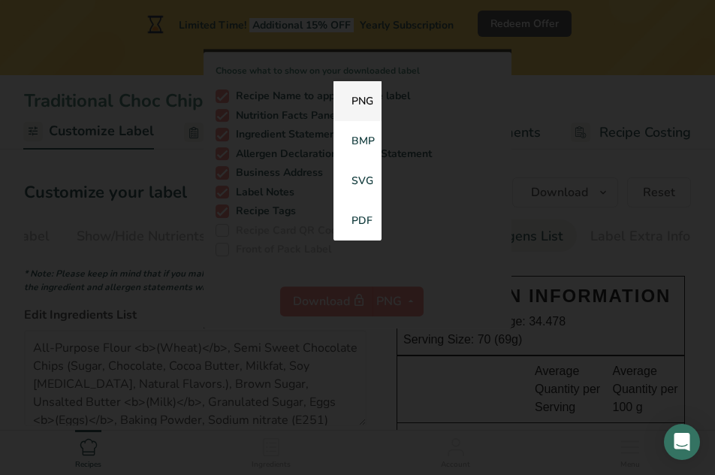
click at [358, 96] on link "PNG" at bounding box center [358, 101] width 48 height 40
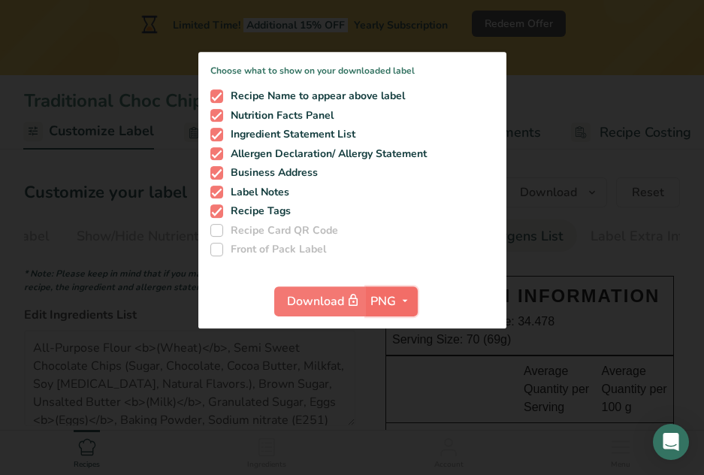
click at [398, 298] on span "button" at bounding box center [405, 301] width 18 height 18
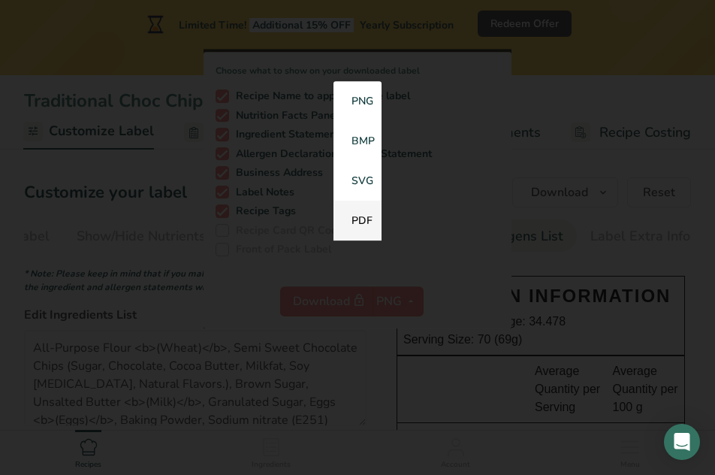
click at [361, 221] on link "PDF" at bounding box center [358, 221] width 48 height 40
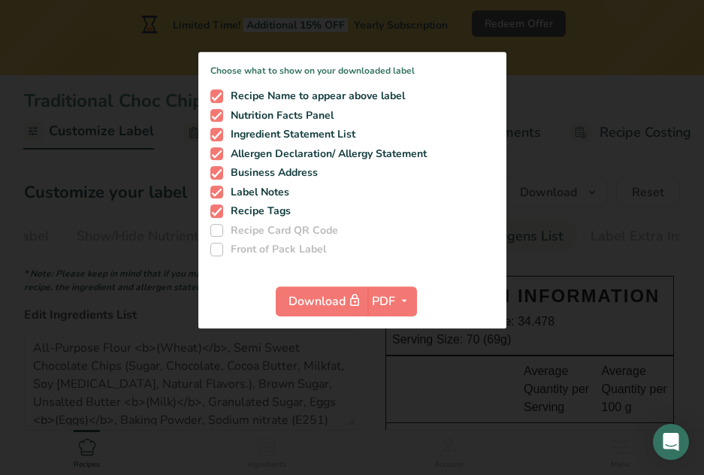
click at [555, 279] on div at bounding box center [352, 237] width 704 height 475
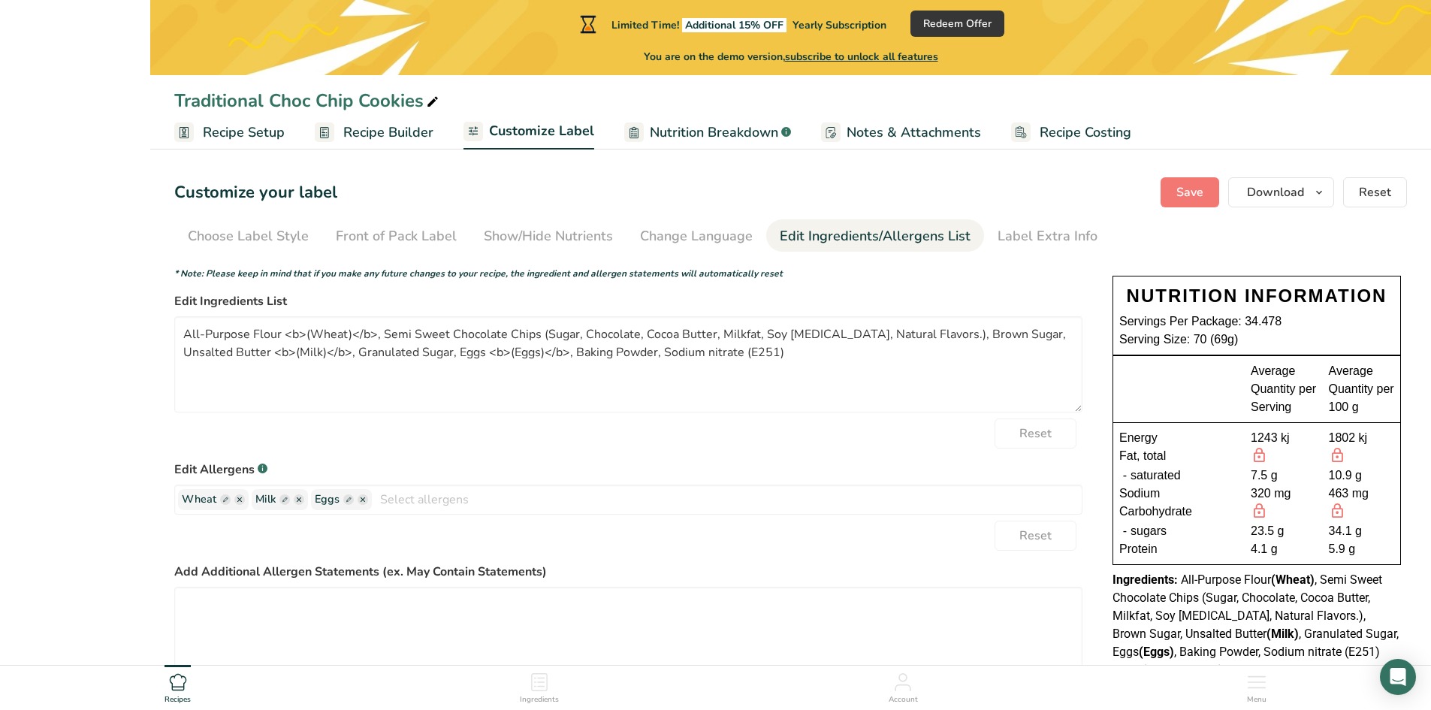
scroll to position [0, 0]
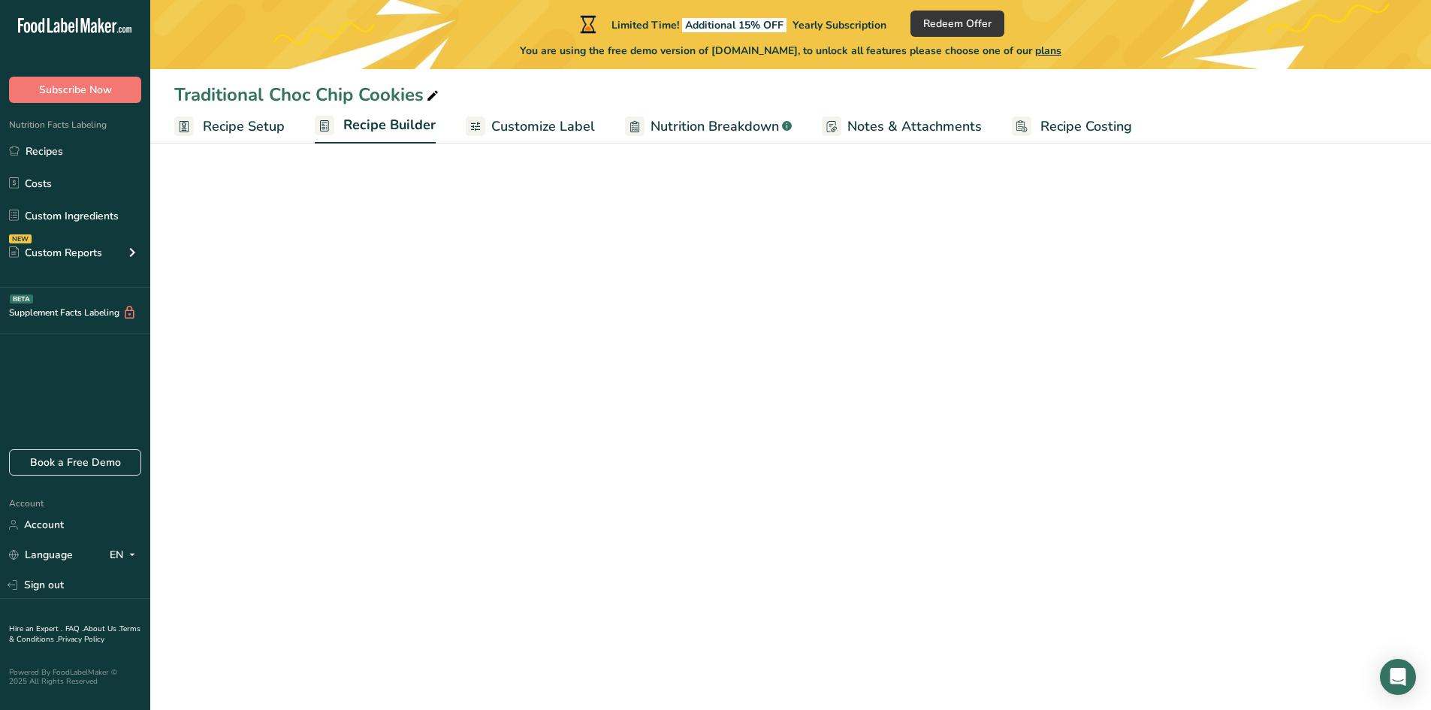
scroll to position [450, 0]
select select "1"
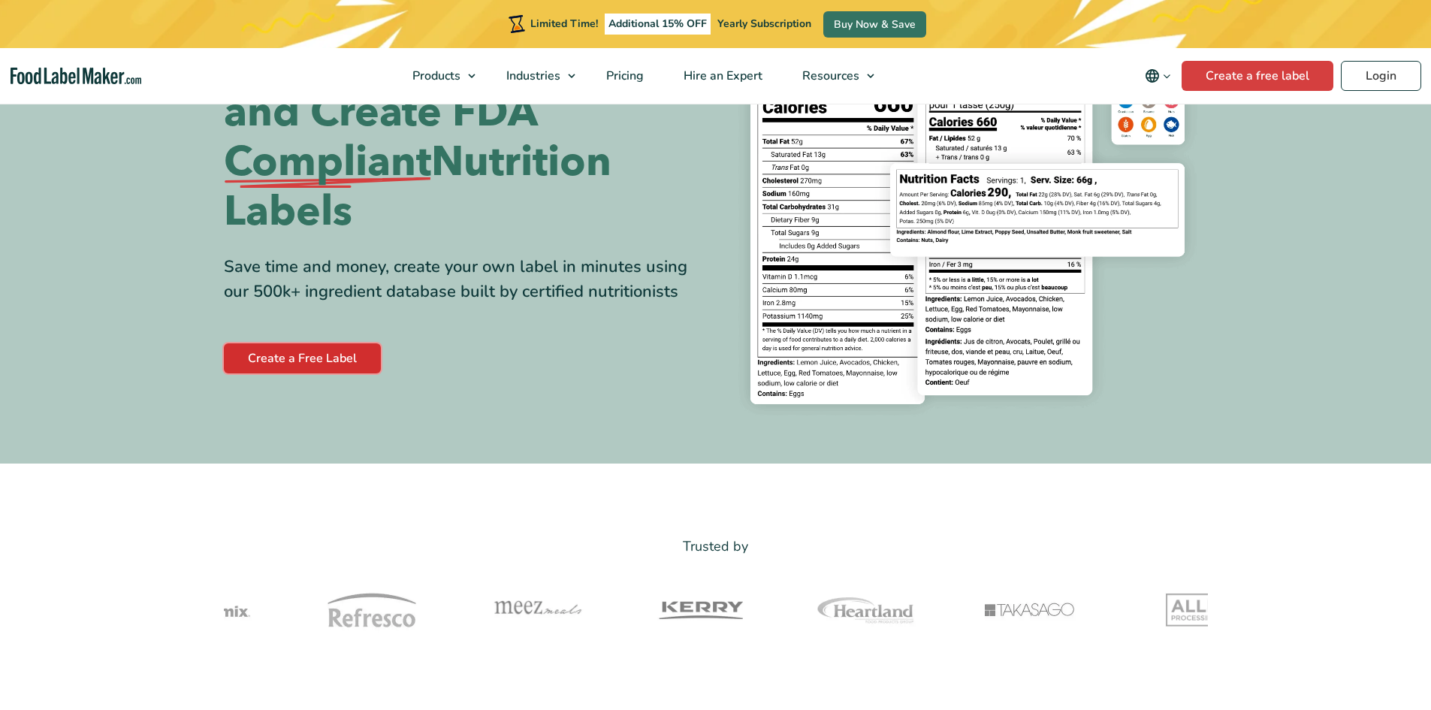
click at [351, 356] on link "Create a Free Label" at bounding box center [302, 358] width 157 height 30
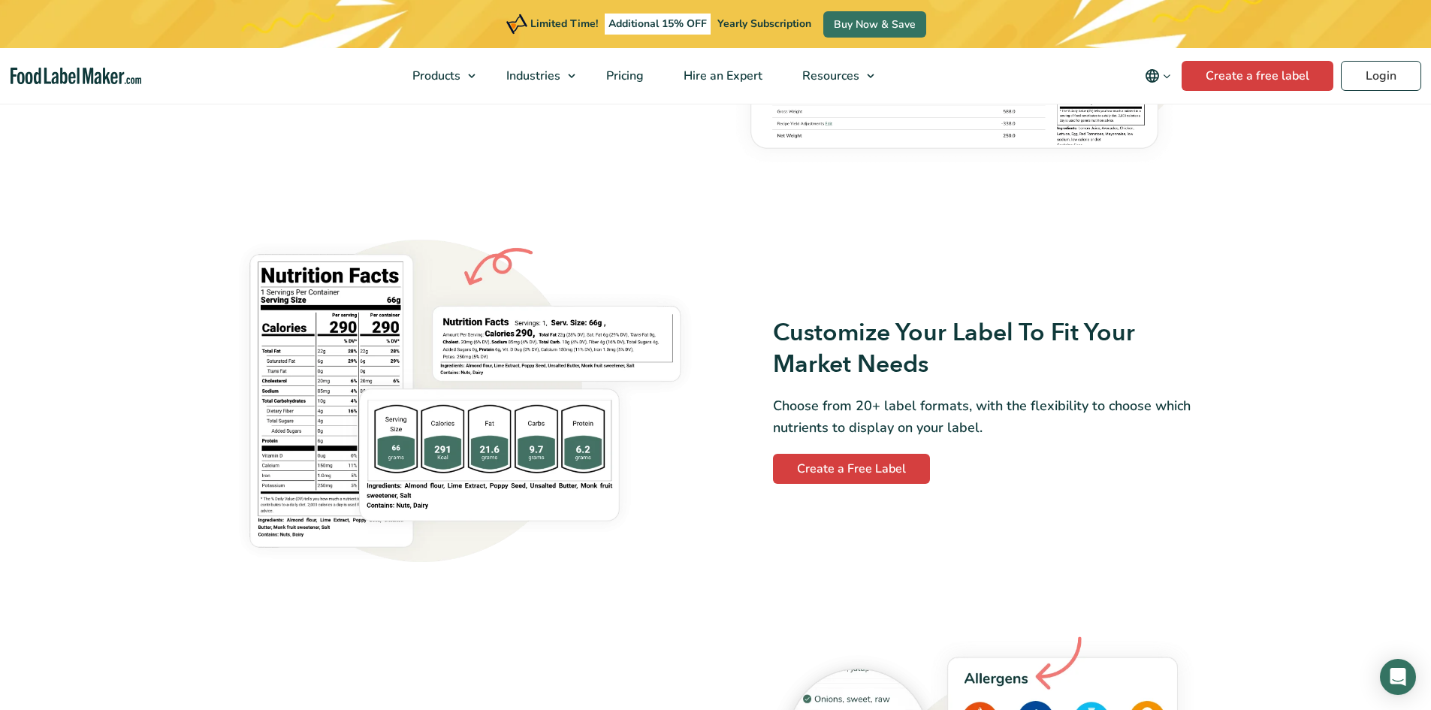
scroll to position [1353, 0]
